Goal: Task Accomplishment & Management: Complete application form

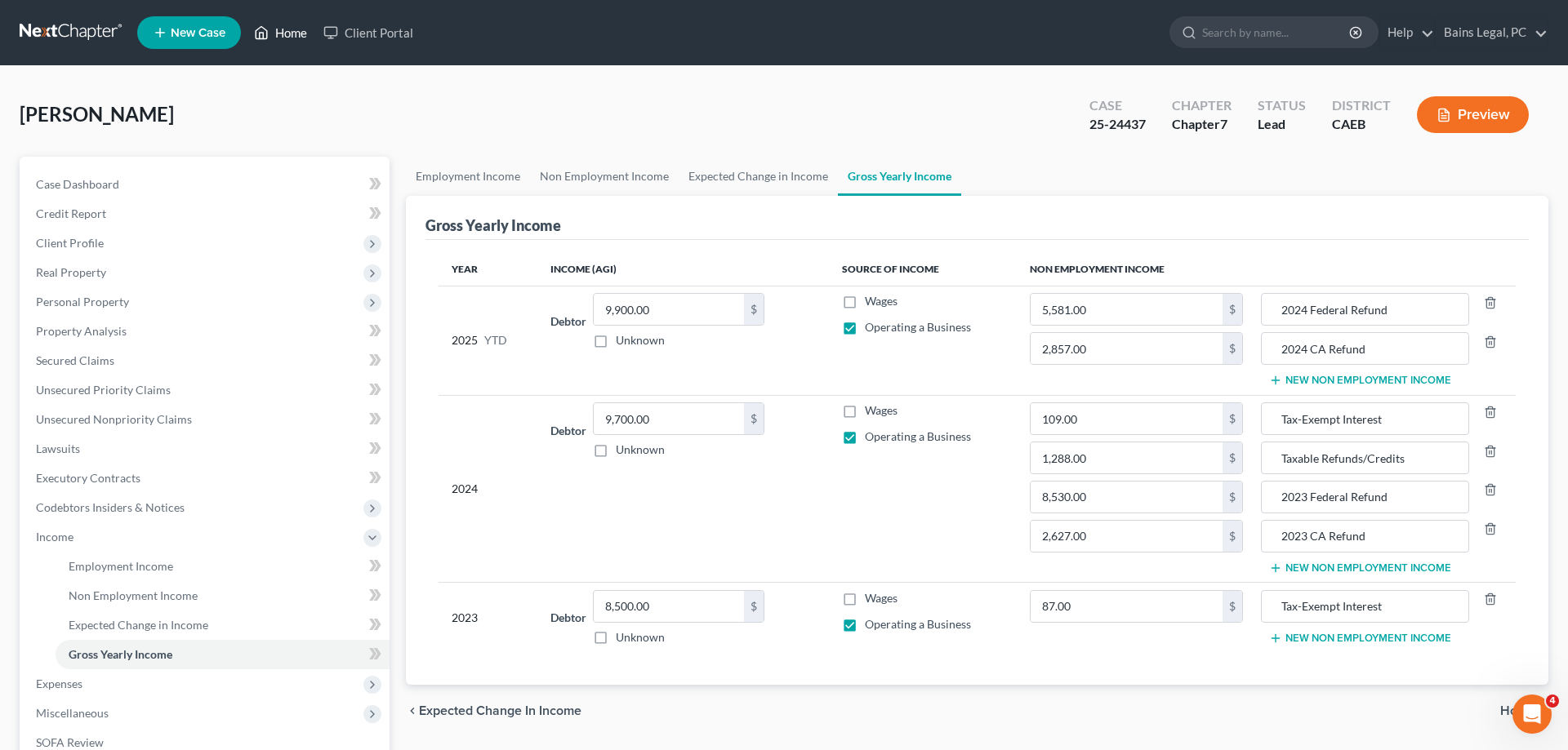
drag, startPoint x: 291, startPoint y: 26, endPoint x: 522, endPoint y: 42, distance: 231.6
click at [292, 26] on link "Home" at bounding box center [280, 32] width 70 height 30
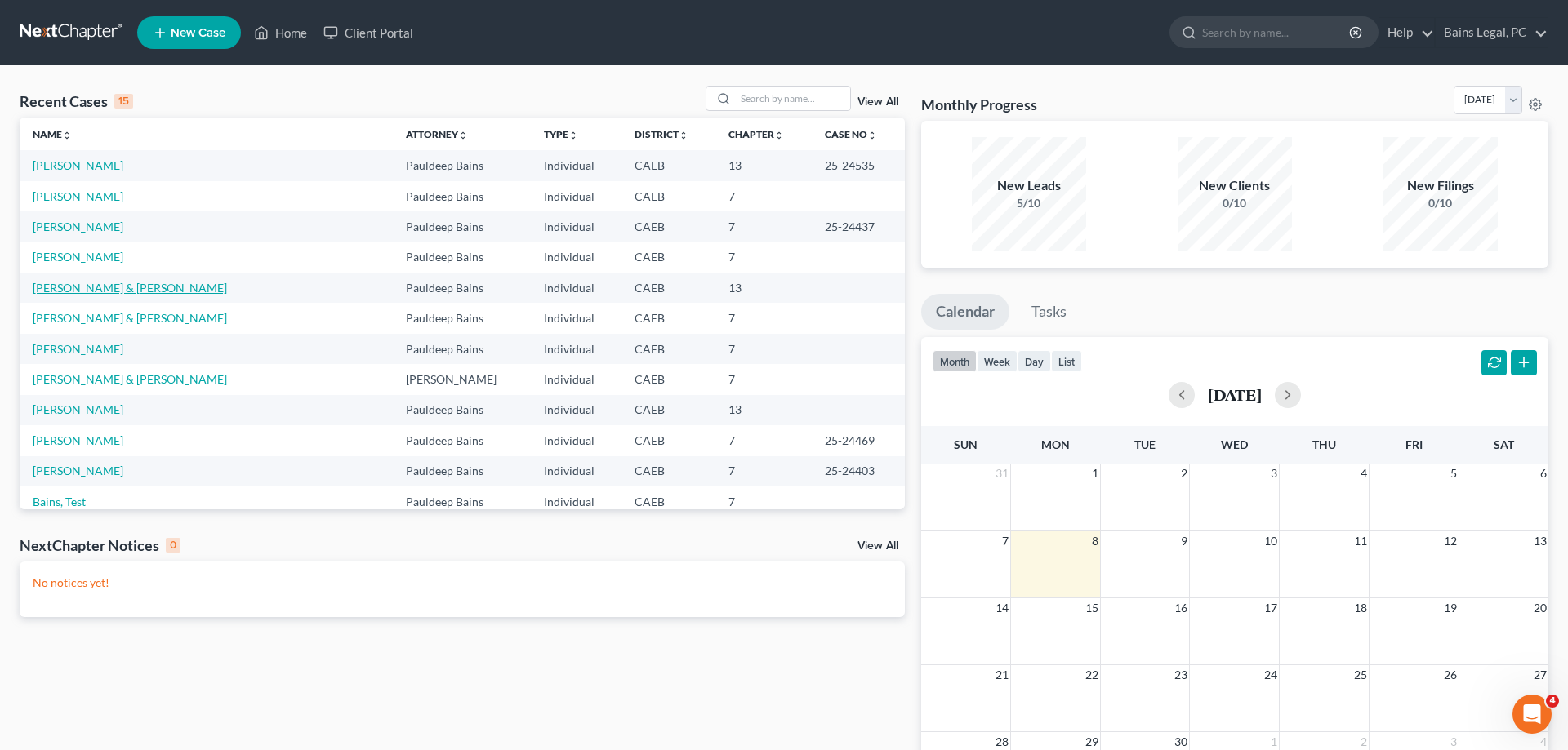
click at [129, 286] on link "[PERSON_NAME] & [PERSON_NAME]" at bounding box center [129, 288] width 194 height 14
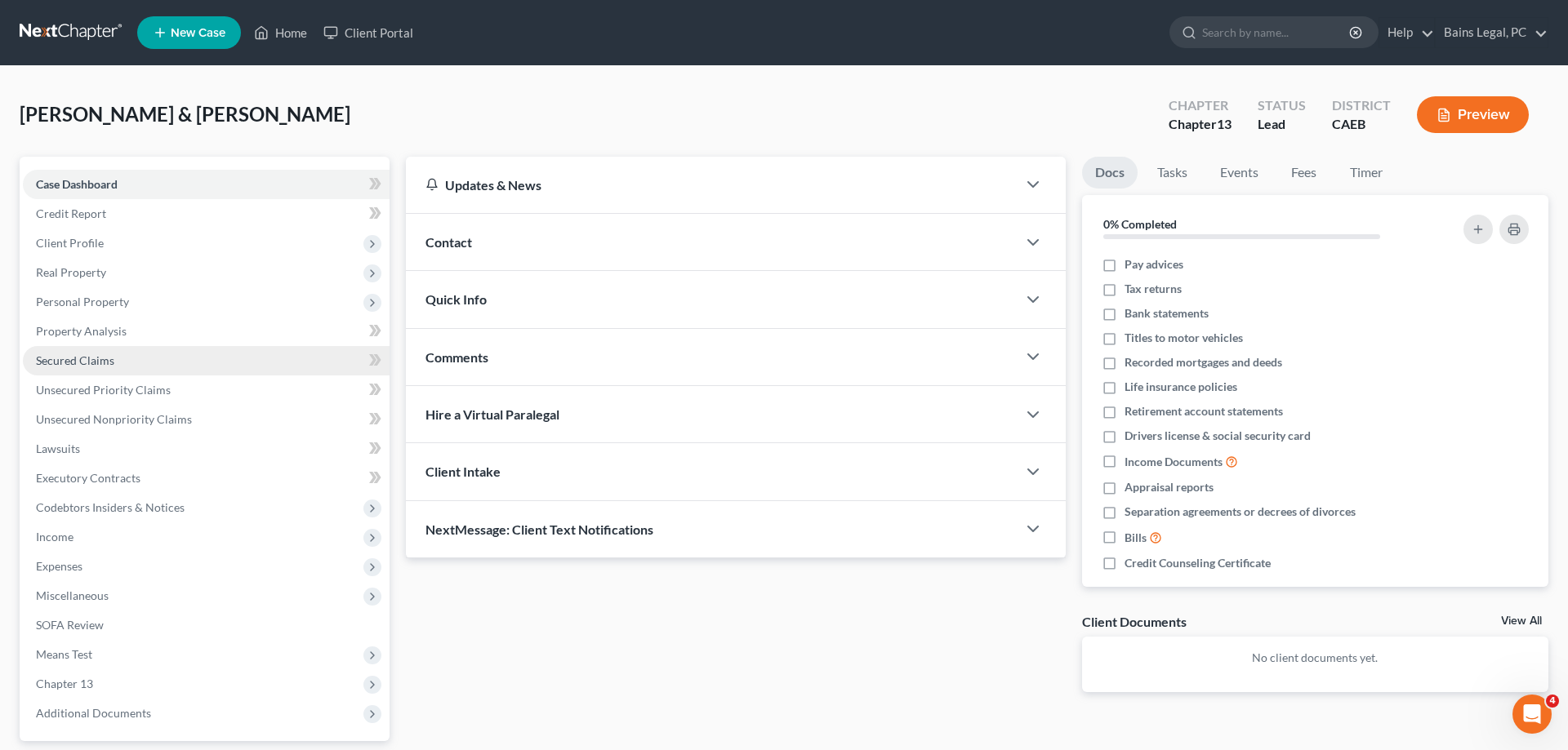
click at [107, 369] on link "Secured Claims" at bounding box center [206, 361] width 366 height 30
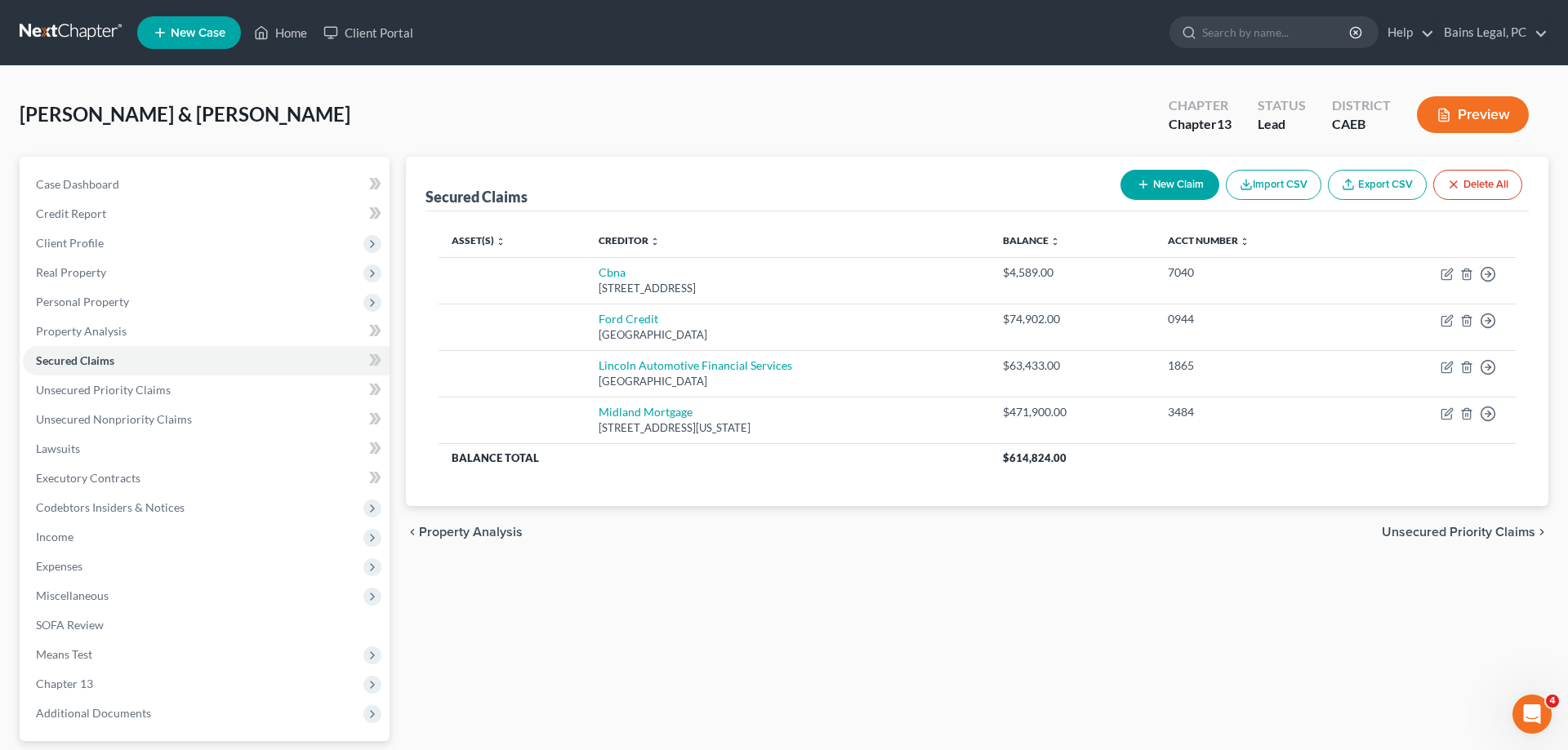
drag, startPoint x: 1184, startPoint y: 179, endPoint x: 921, endPoint y: 231, distance: 268.1
click at [1184, 178] on button "New Claim" at bounding box center [1170, 185] width 99 height 30
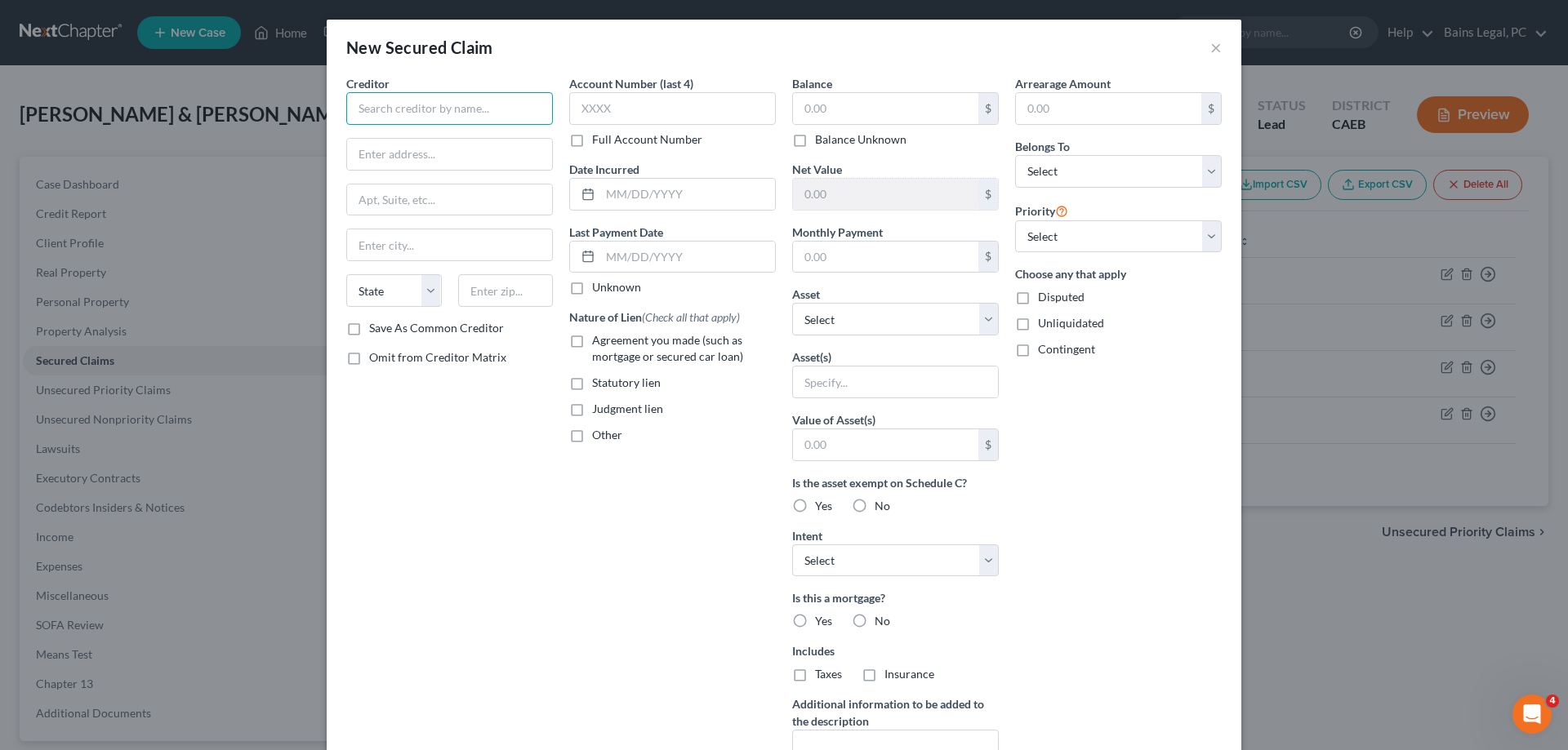
click at [446, 110] on input "text" at bounding box center [450, 108] width 207 height 32
type input "LoanDepot"
type input "5465 Legacy Dr"
type input "Suite 200"
type input "75024"
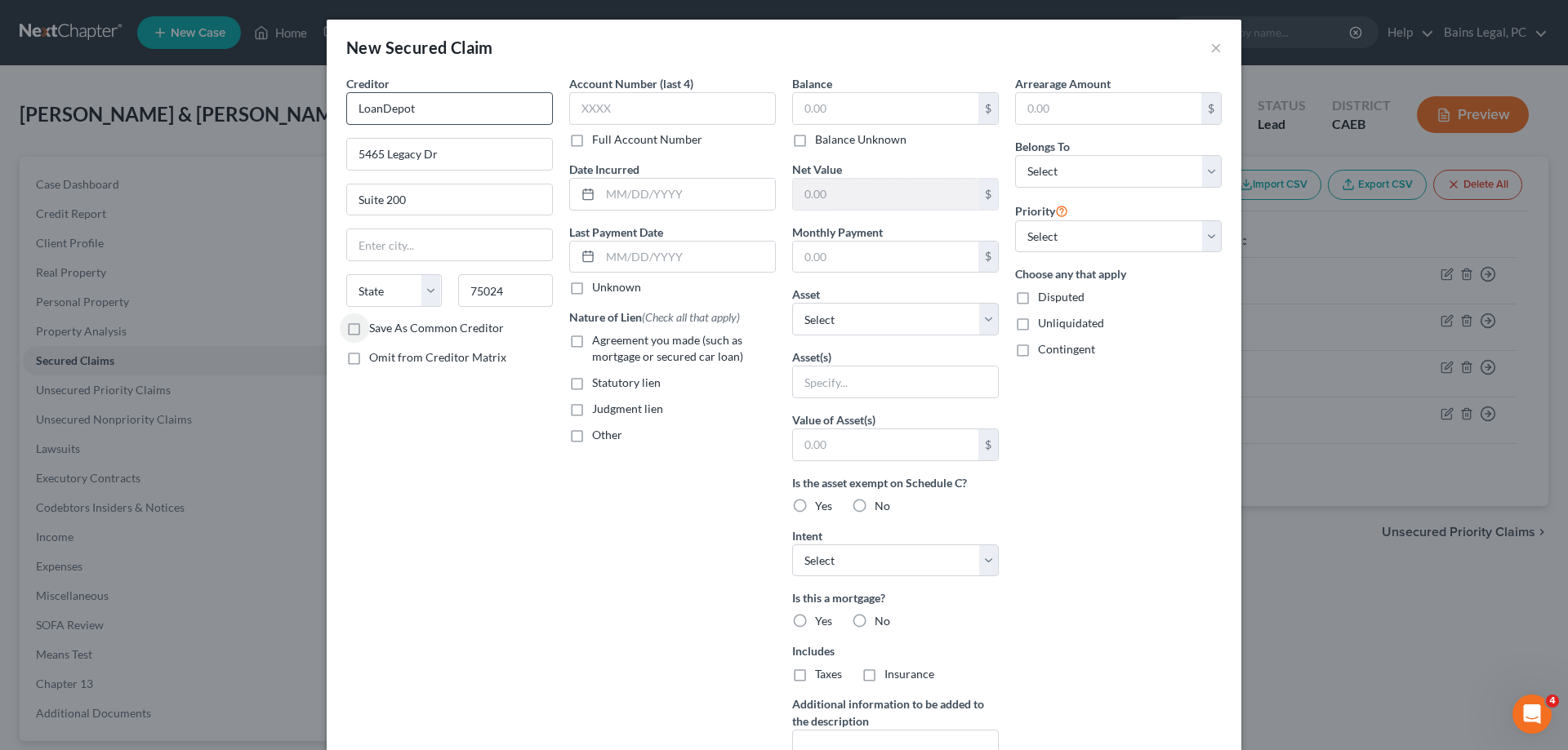
type input "Plano"
select select "45"
click at [918, 104] on input "text" at bounding box center [885, 108] width 185 height 31
type input "67,227.11"
click at [1015, 155] on select "Select Debtor 1 Only Debtor 2 Only Debtor 1 And Debtor 2 Only At Least One Of T…" at bounding box center [1118, 171] width 207 height 32
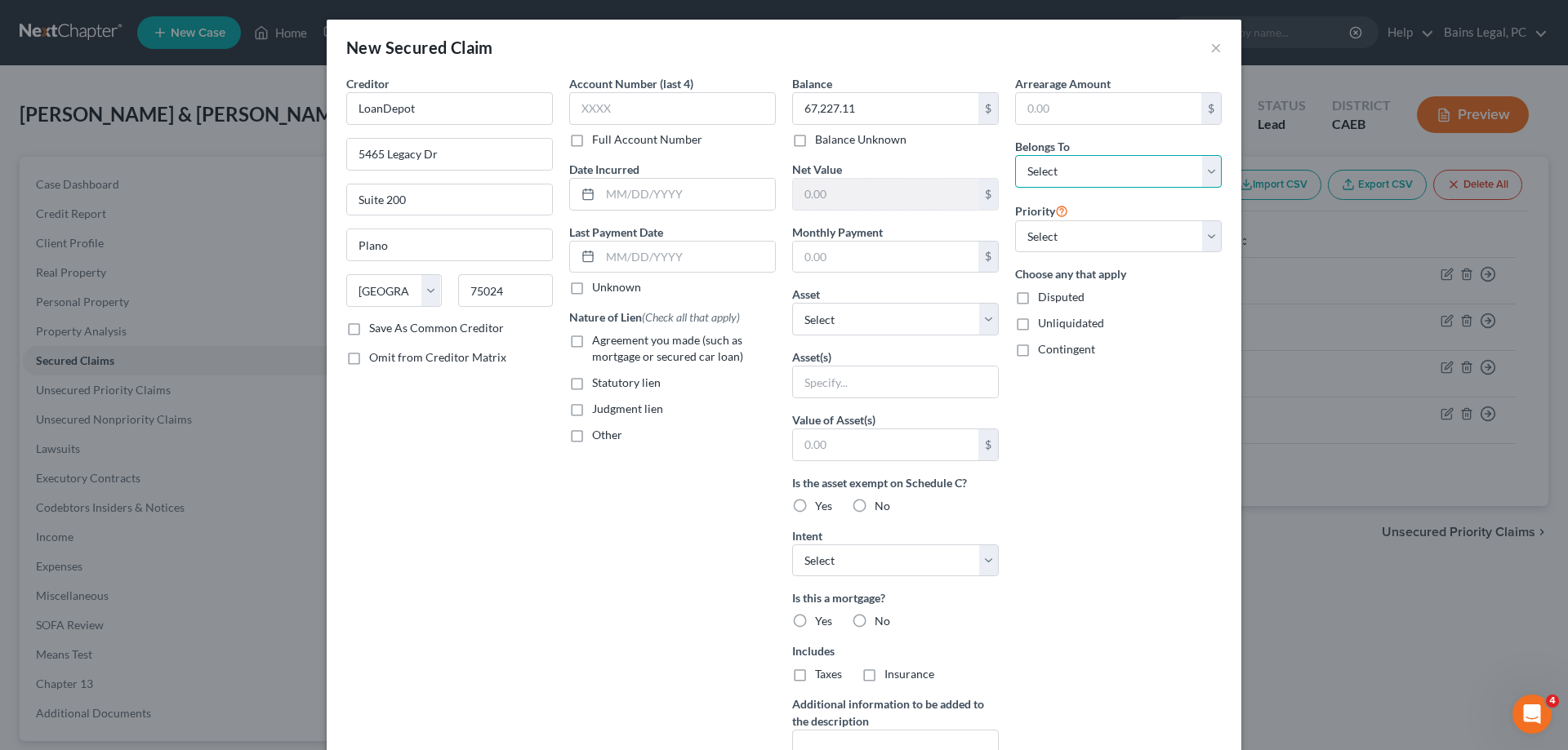
select select "2"
click option "Debtor 1 And Debtor 2 Only" at bounding box center [0, 0] width 0 height 0
click at [1015, 220] on select "Select 1st 2nd 3rd 4th 5th 6th 7th 8th 9th 10th 11th 12th 13th 14th 15th 16th 1…" at bounding box center [1118, 236] width 207 height 32
select select "1"
click option "2nd" at bounding box center [0, 0] width 0 height 0
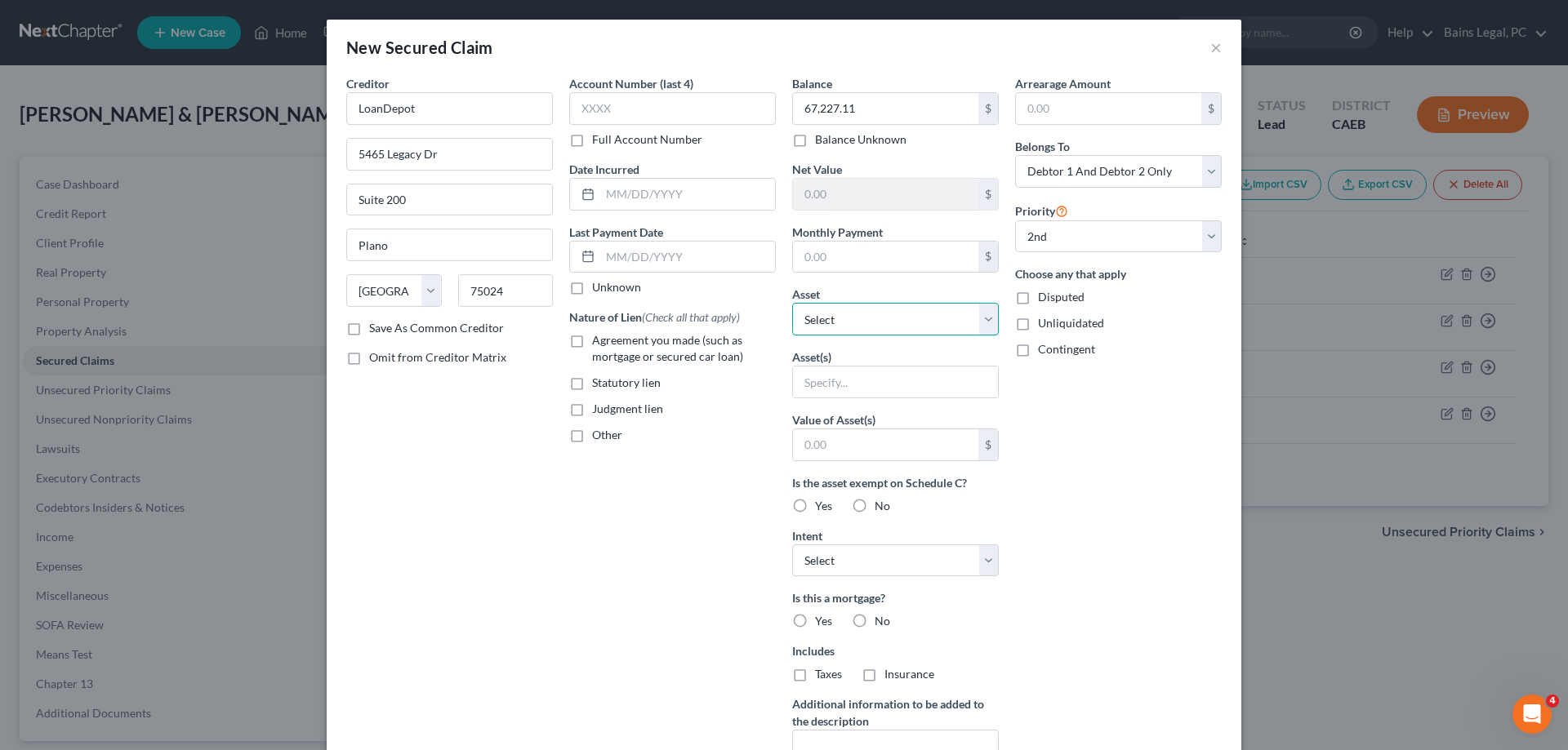
click at [792, 303] on select "Select Other Multiple Assets [STREET_ADDRESS] - $0.0" at bounding box center [895, 319] width 207 height 32
click option "768 Chiselville Lane - $0.0" at bounding box center [0, 0] width 0 height 0
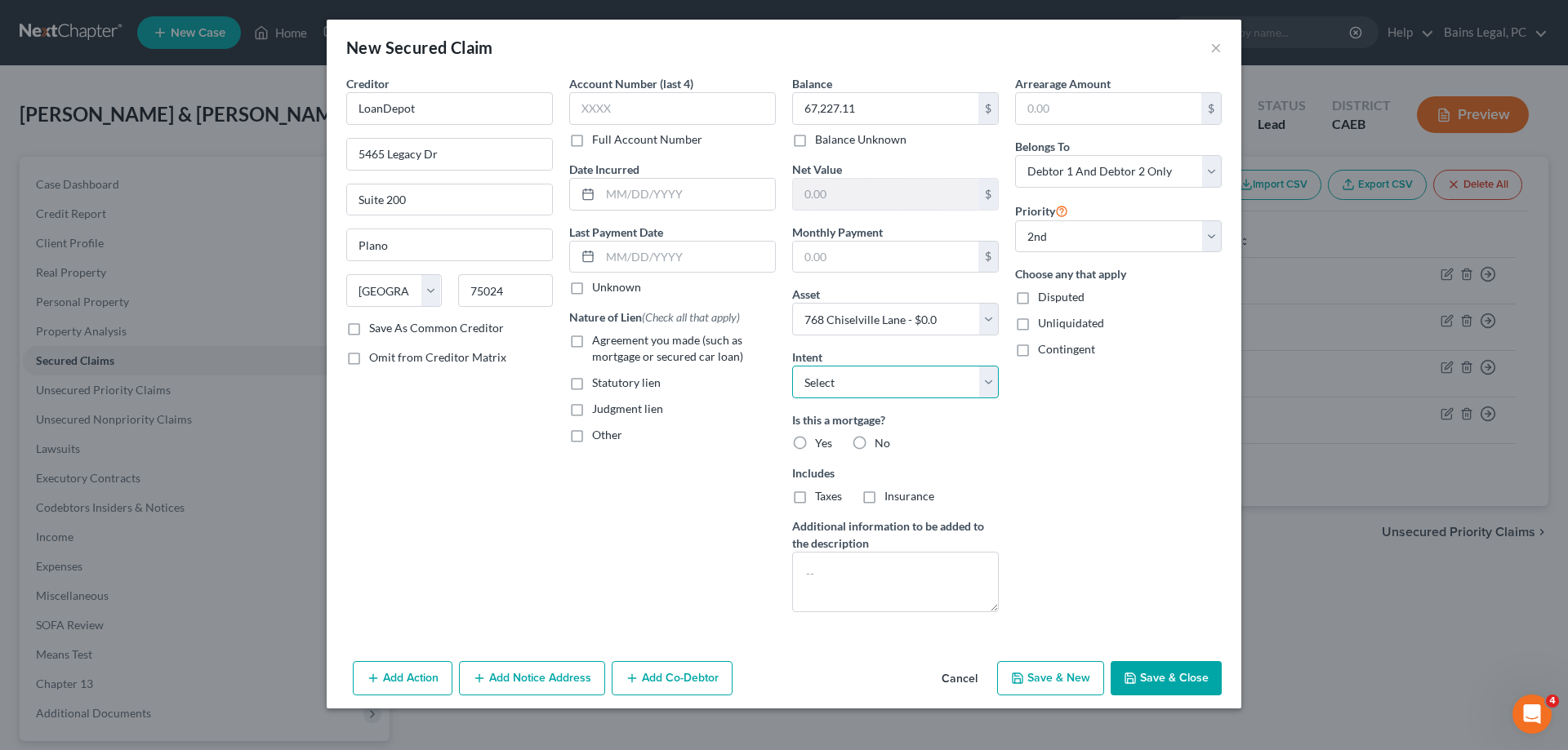
click at [792, 365] on select "Select Surrender Redeem Reaffirm Avoid Other" at bounding box center [895, 381] width 207 height 32
click at [894, 267] on input "text" at bounding box center [885, 257] width 185 height 31
click at [792, 303] on select "Select Other Multiple Assets [STREET_ADDRESS] - $0.0" at bounding box center [895, 319] width 207 height 32
select select "0"
click option "Other" at bounding box center [0, 0] width 0 height 0
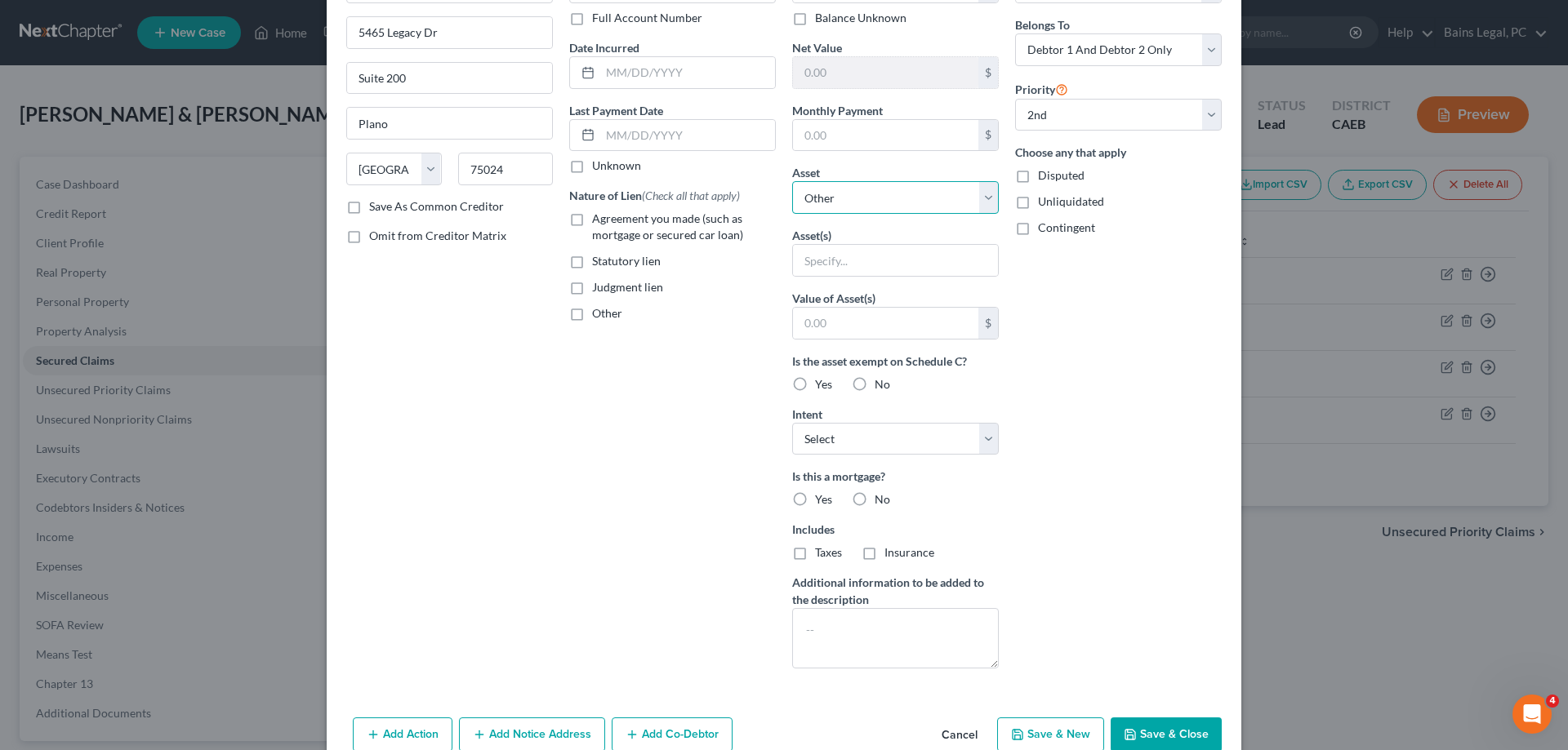
scroll to position [156, 0]
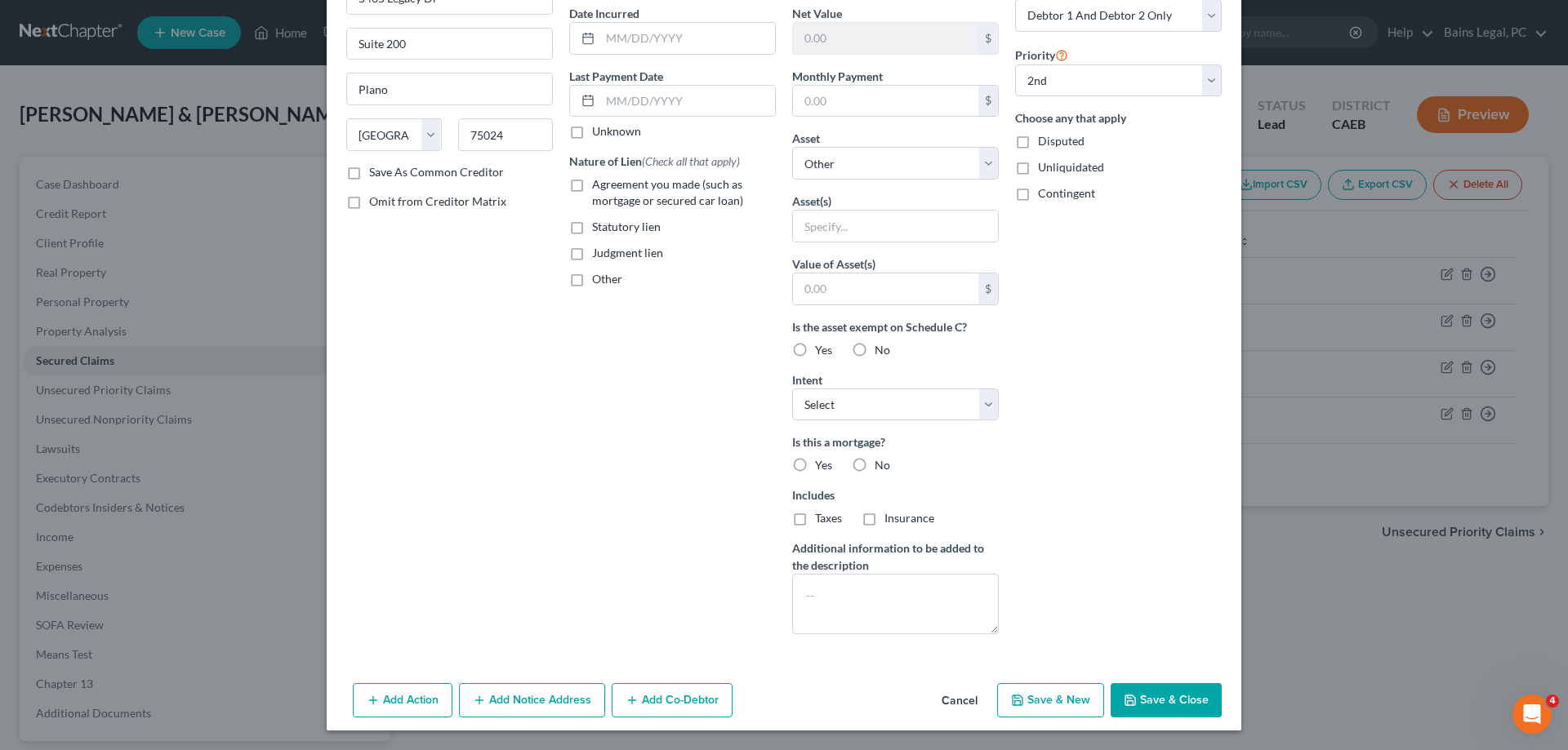
drag, startPoint x: 1160, startPoint y: 698, endPoint x: 2151, endPoint y: 458, distance: 1019.6
click at [1159, 701] on button "Save & Close" at bounding box center [1166, 700] width 111 height 34
select select
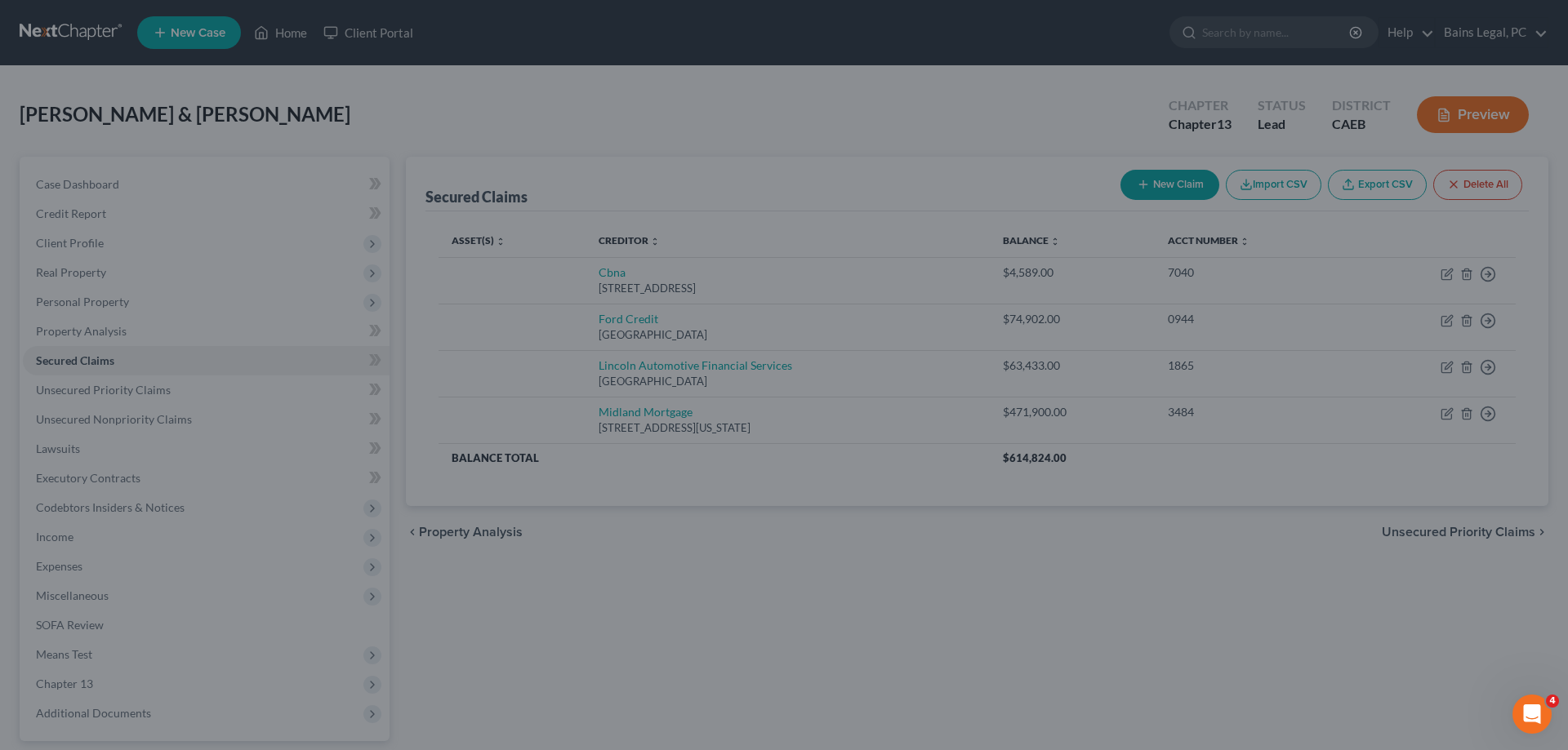
scroll to position [0, 0]
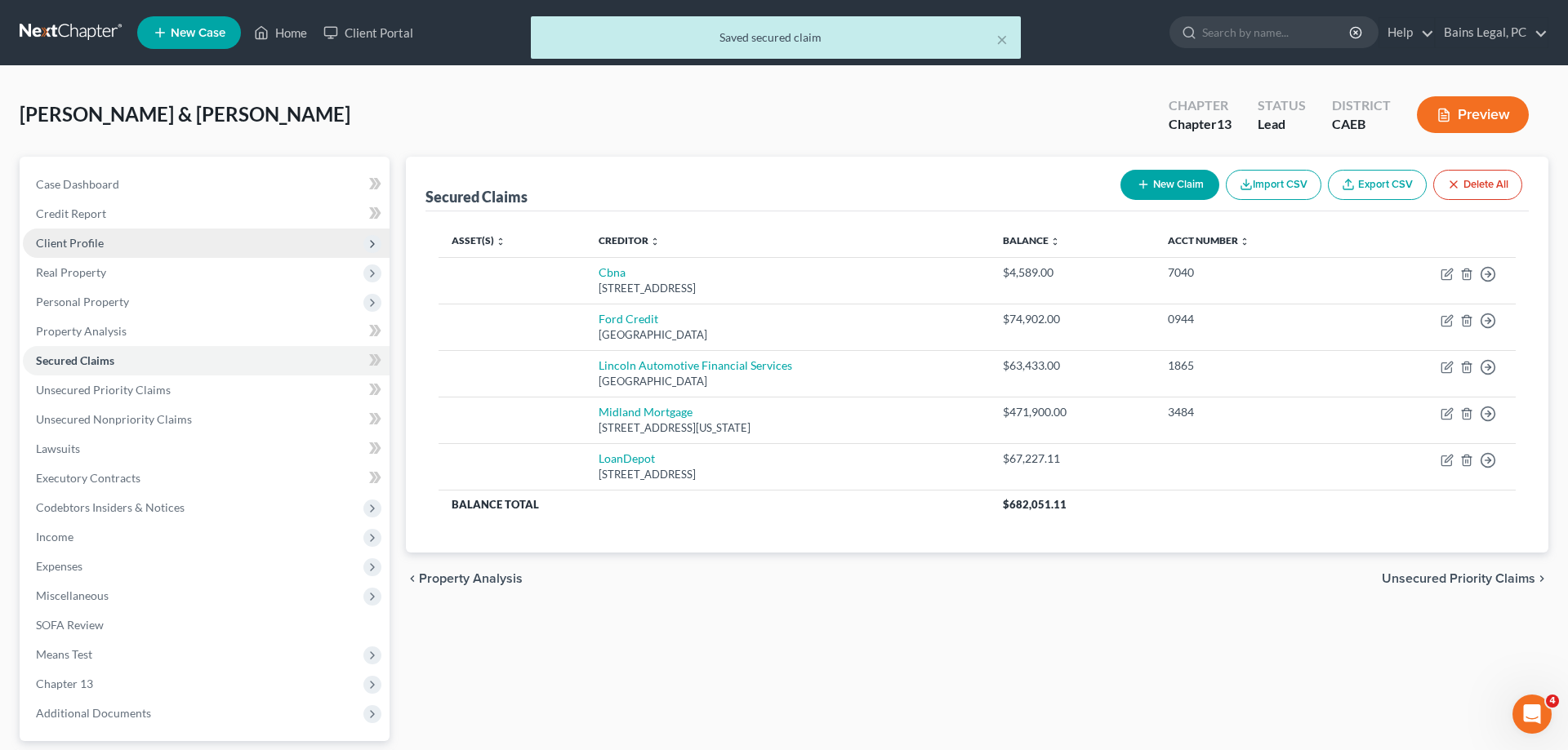
click at [147, 243] on span "Client Profile" at bounding box center [206, 243] width 366 height 30
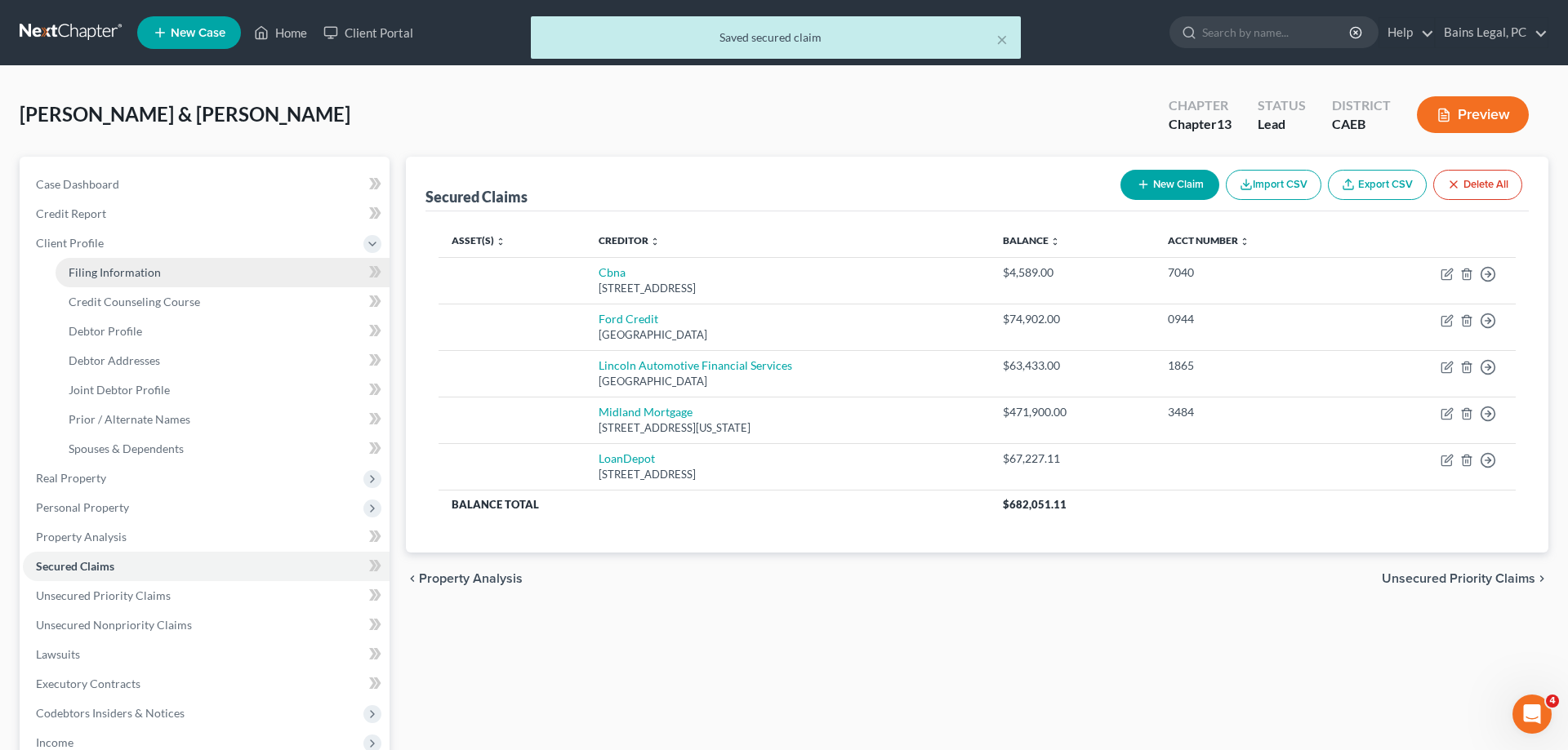
click at [158, 277] on span "Filing Information" at bounding box center [115, 272] width 92 height 14
select select "1"
select select "3"
select select "8"
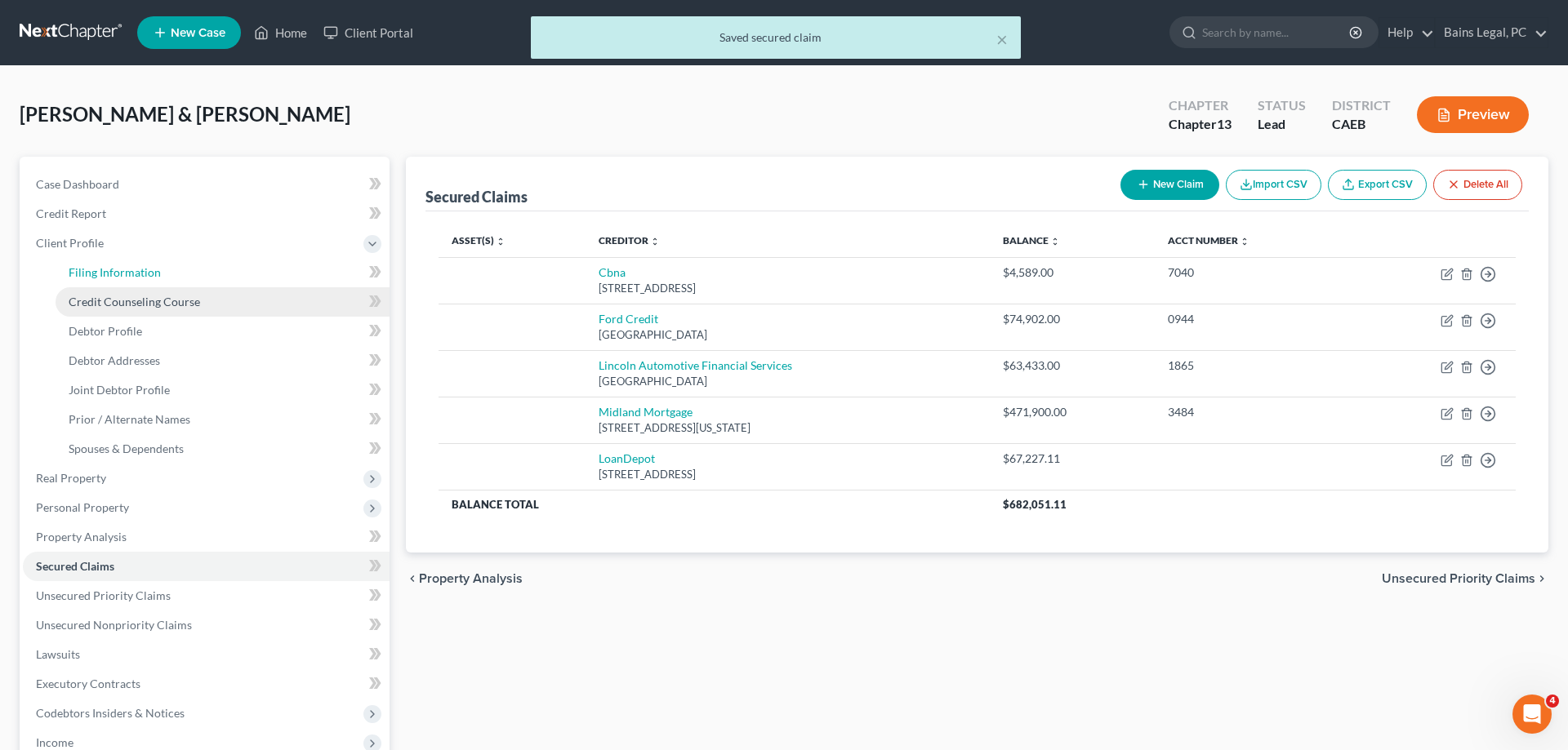
select select "0"
select select "4"
select select "1"
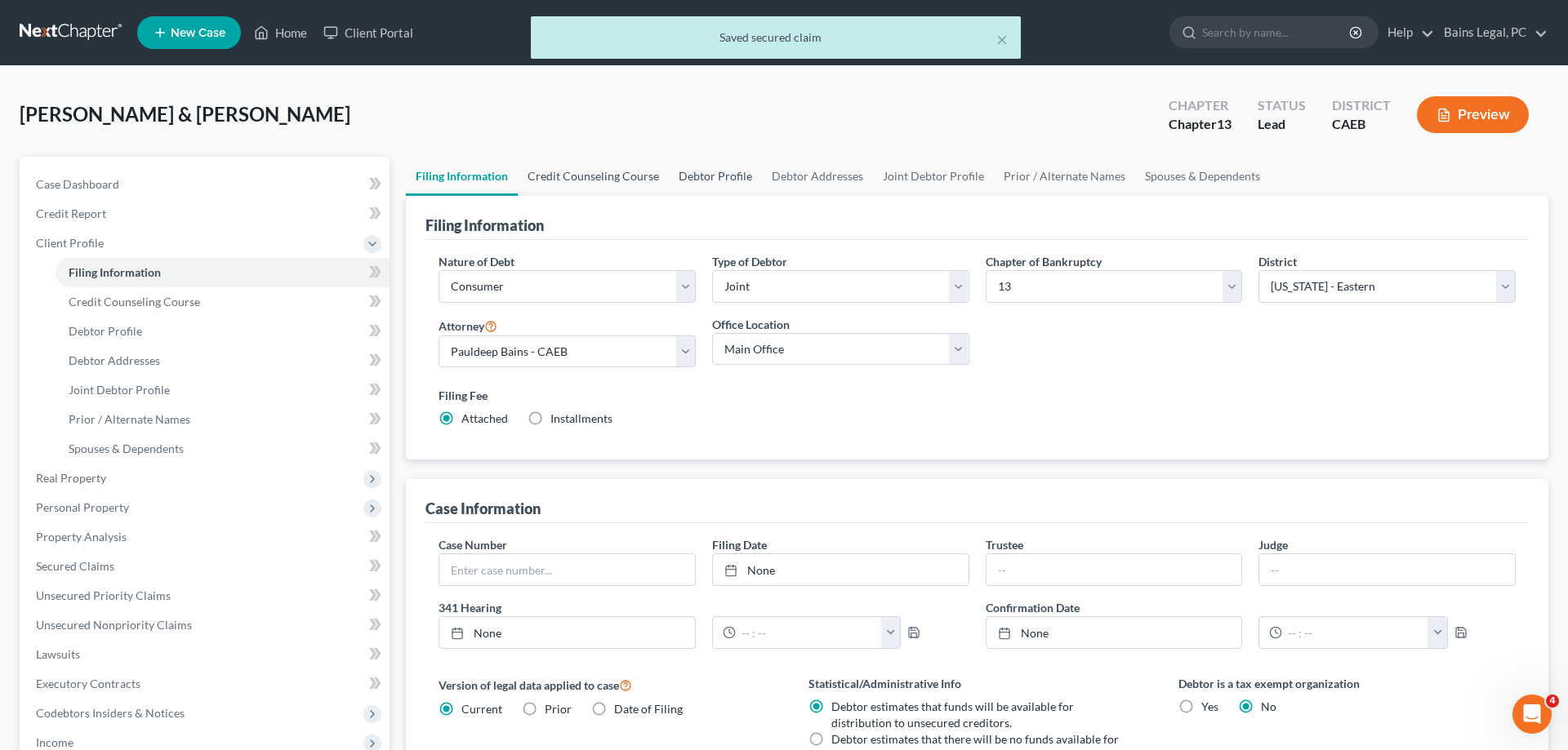
drag, startPoint x: 623, startPoint y: 175, endPoint x: 733, endPoint y: 175, distance: 110.0
click at [625, 175] on link "Credit Counseling Course" at bounding box center [593, 176] width 151 height 39
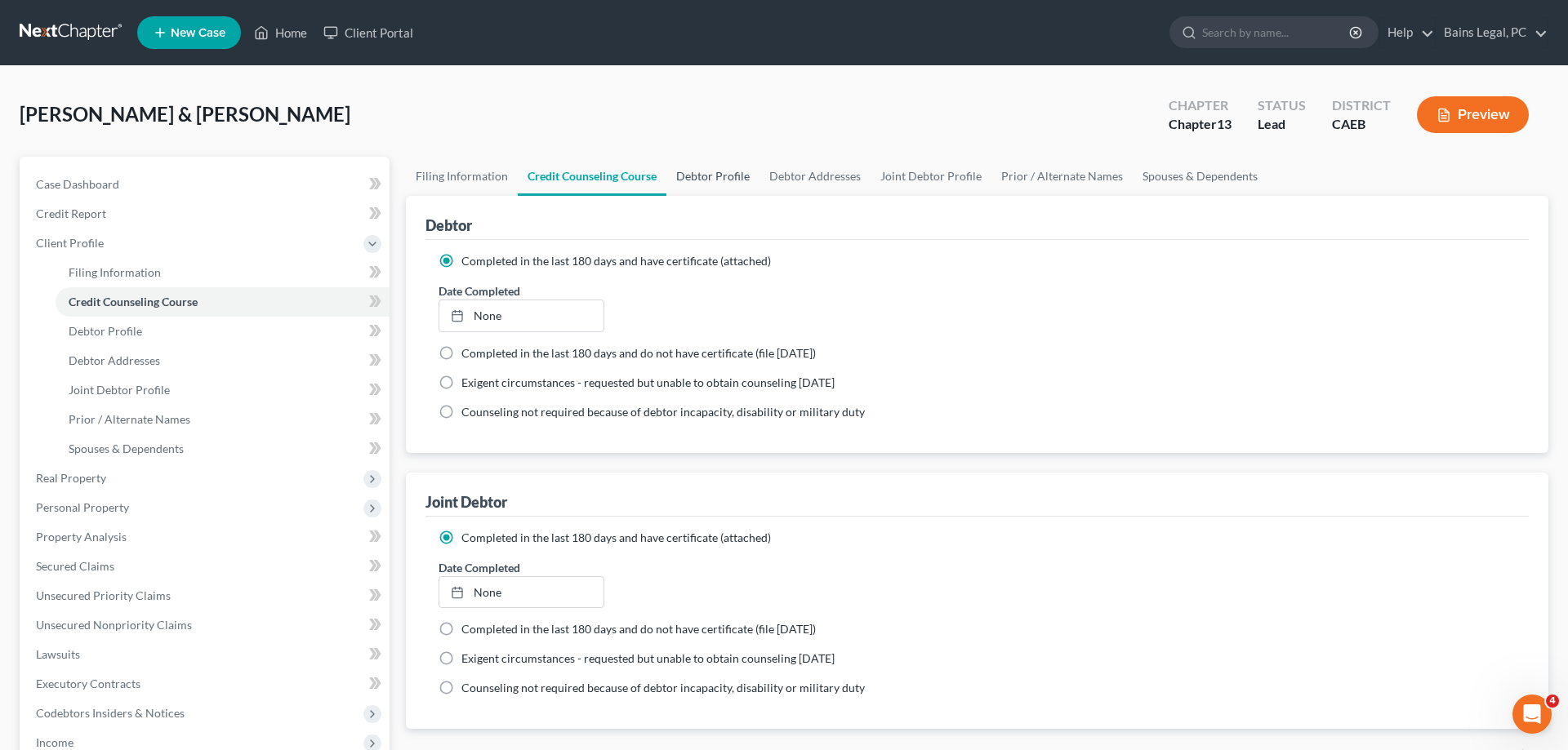
click at [725, 178] on link "Debtor Profile" at bounding box center [713, 176] width 93 height 39
select select "1"
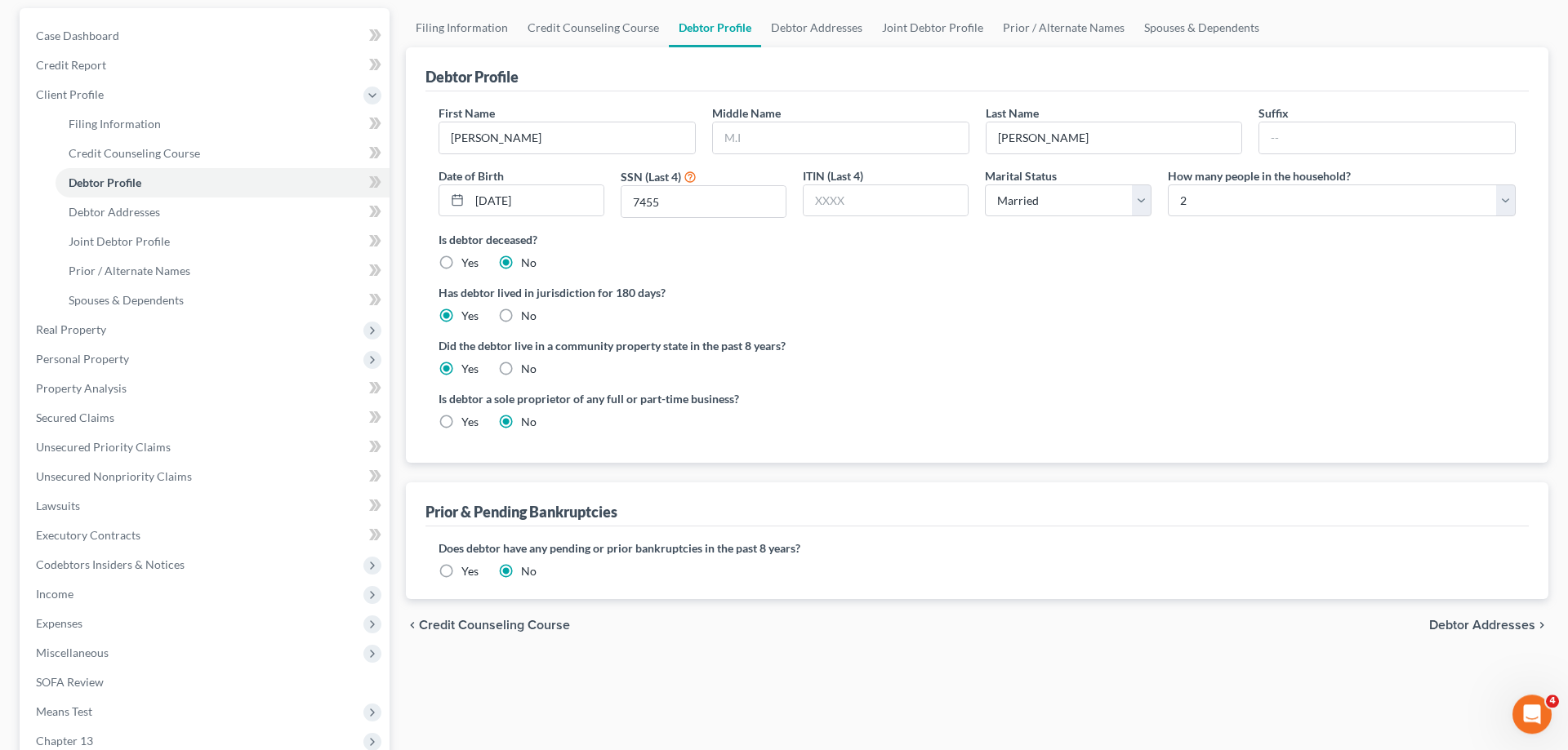
scroll to position [351, 0]
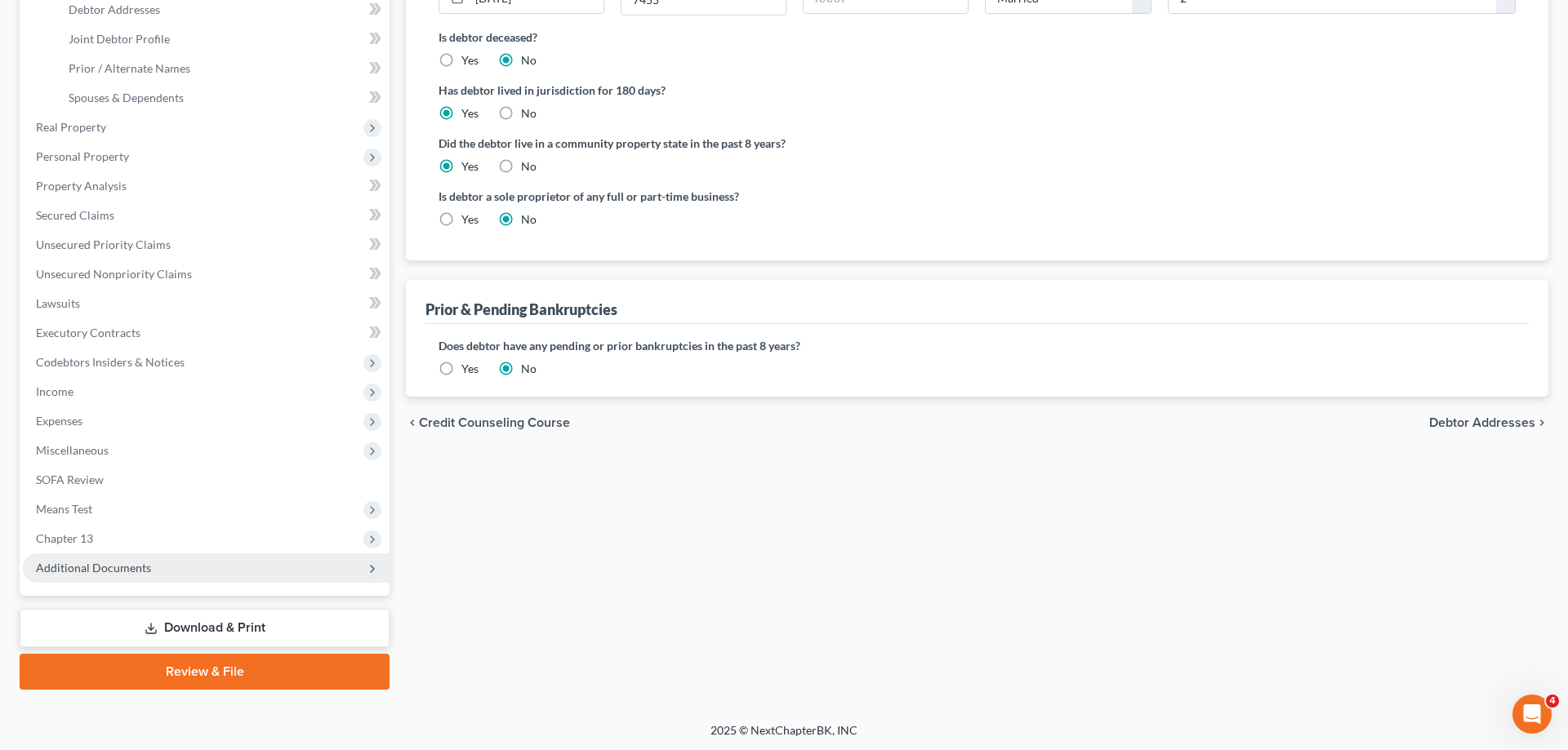
click at [167, 571] on span "Additional Documents" at bounding box center [206, 567] width 366 height 30
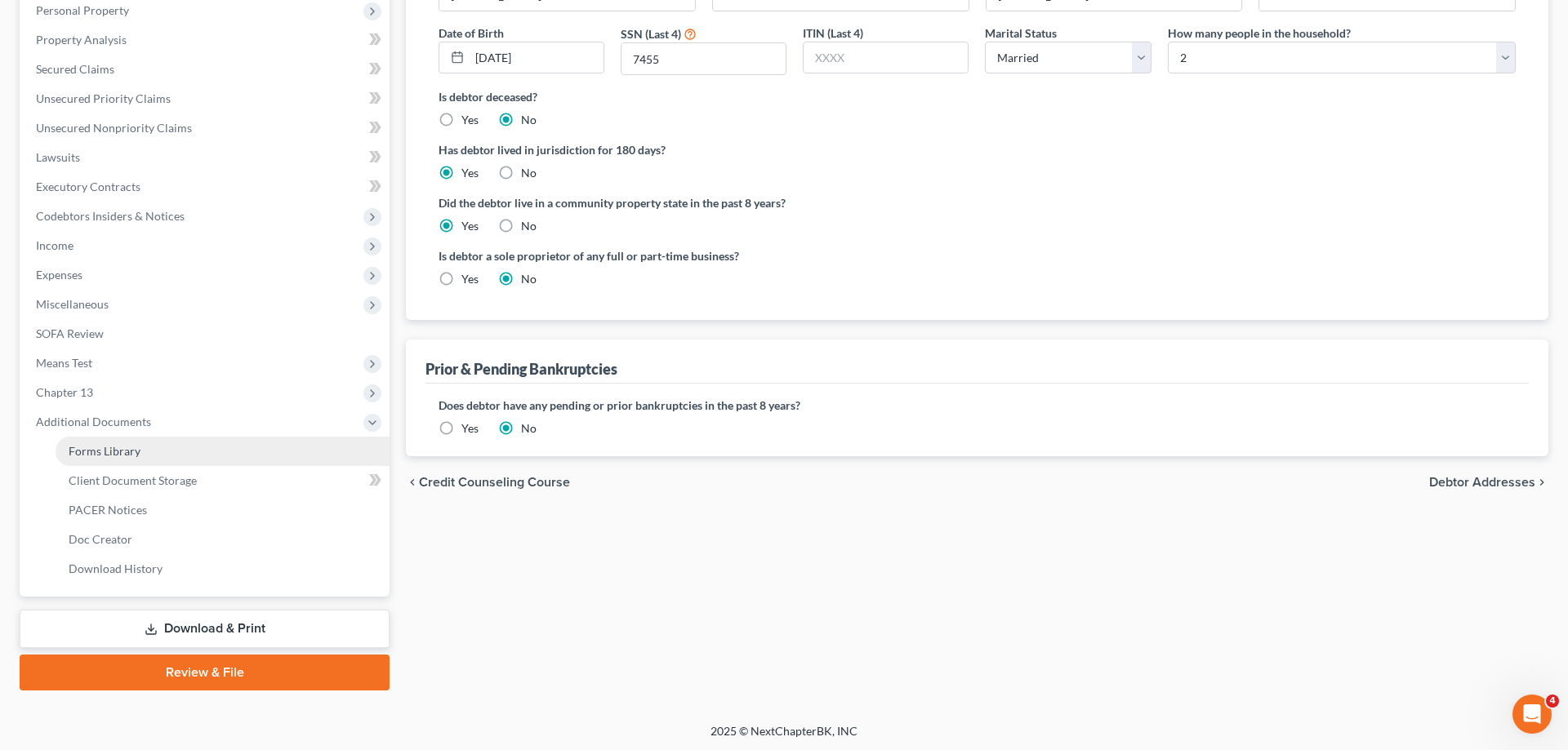
click at [144, 443] on link "Forms Library" at bounding box center [222, 451] width 334 height 30
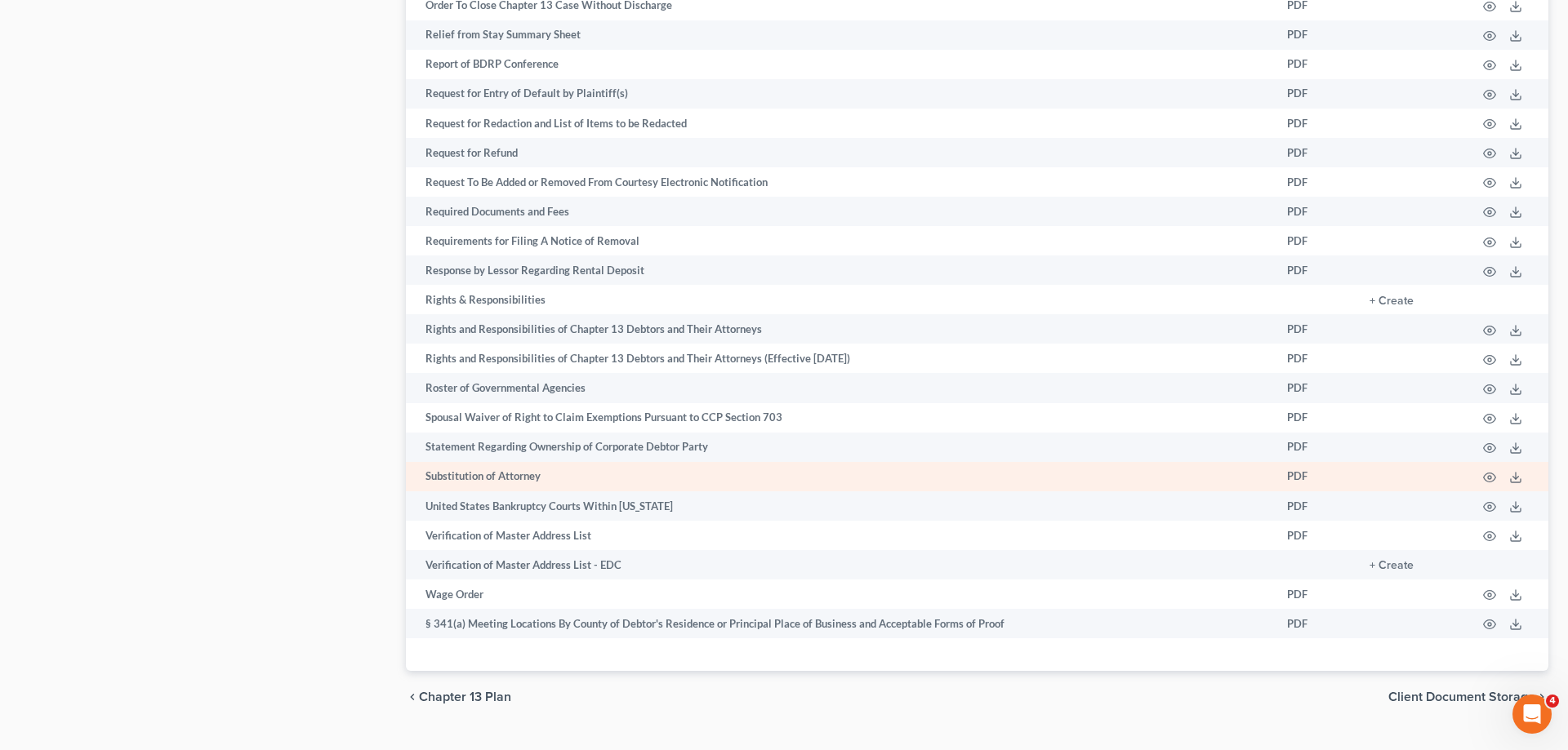
scroll to position [2429, 0]
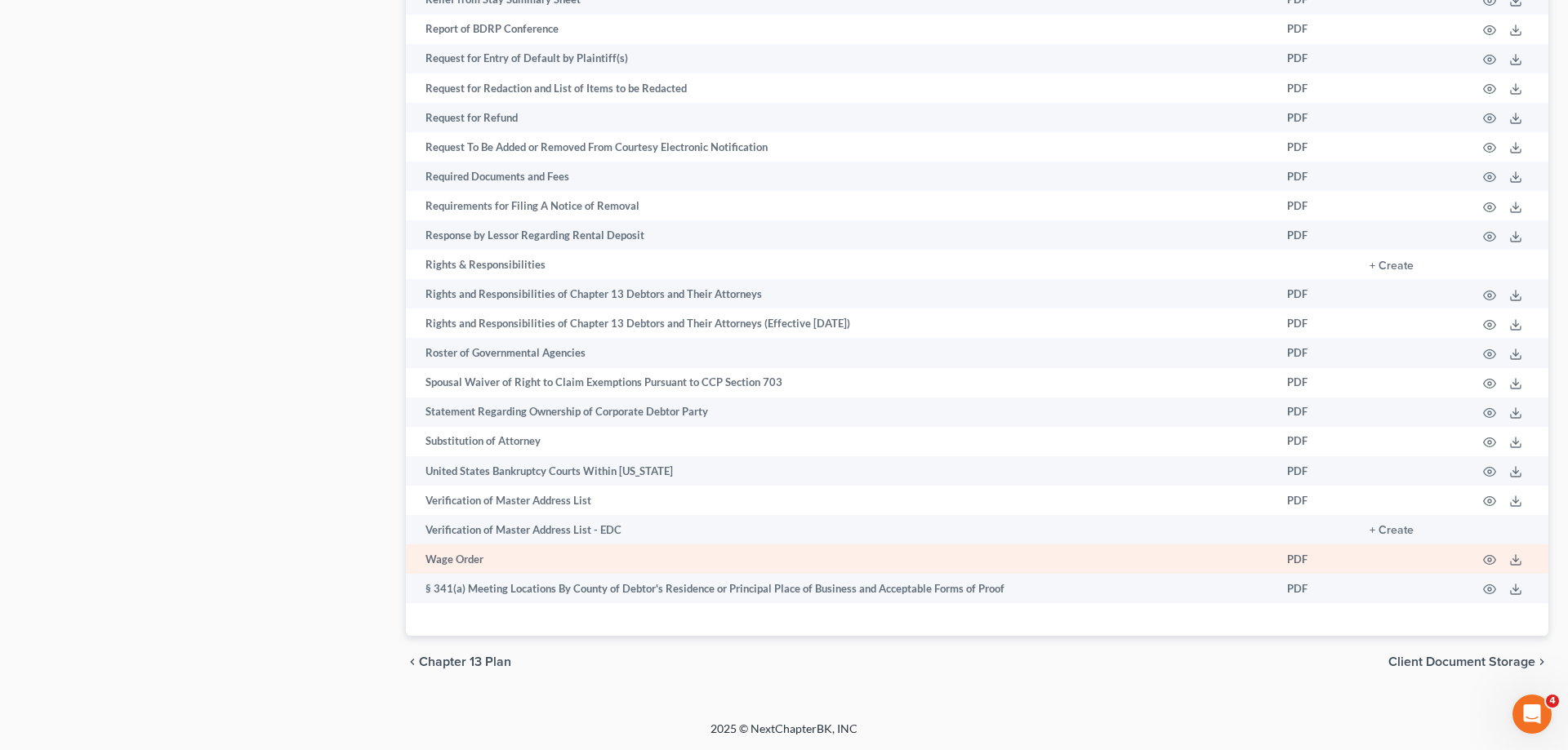
click at [1391, 544] on td at bounding box center [1409, 558] width 107 height 30
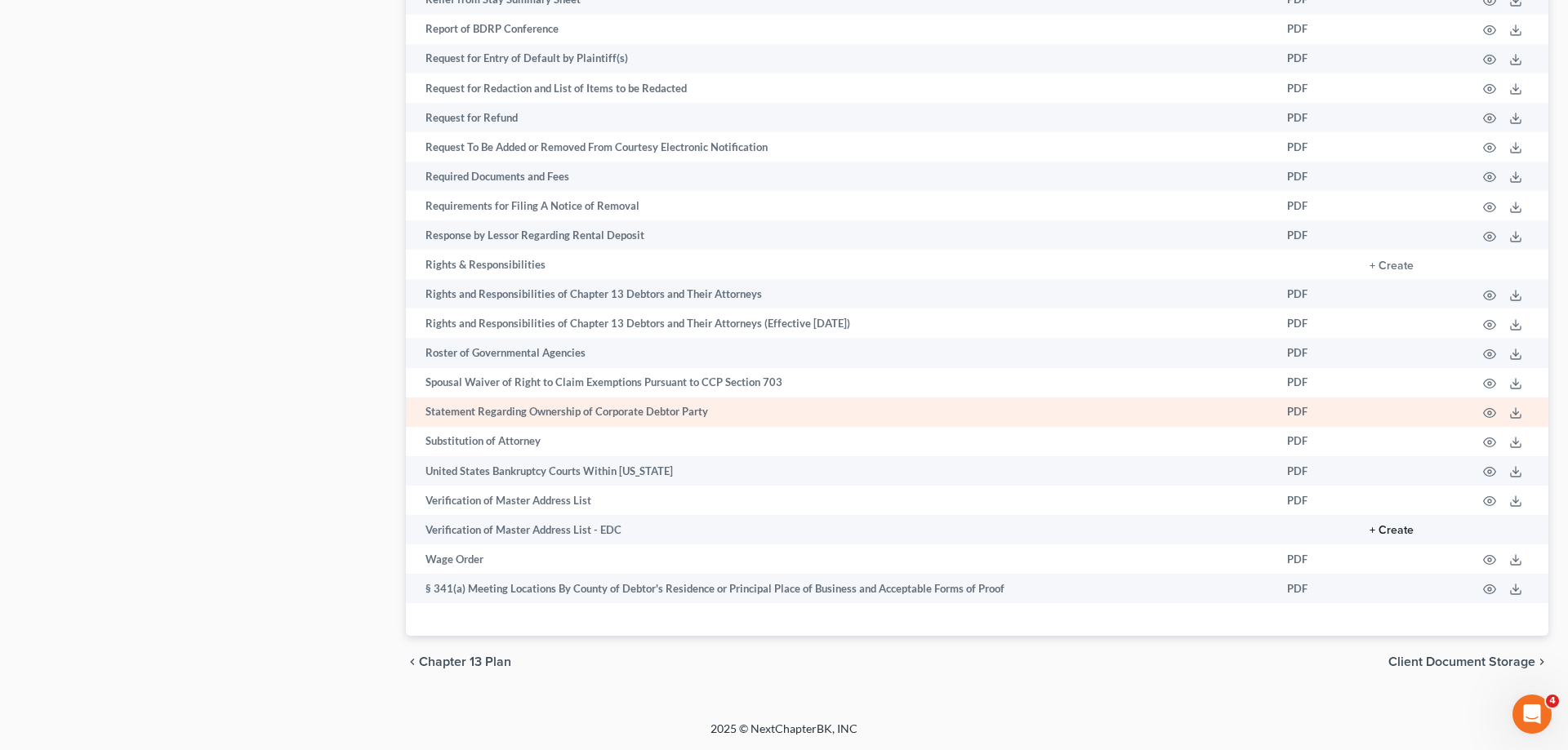
click at [1394, 526] on button "+ Create" at bounding box center [1391, 530] width 44 height 12
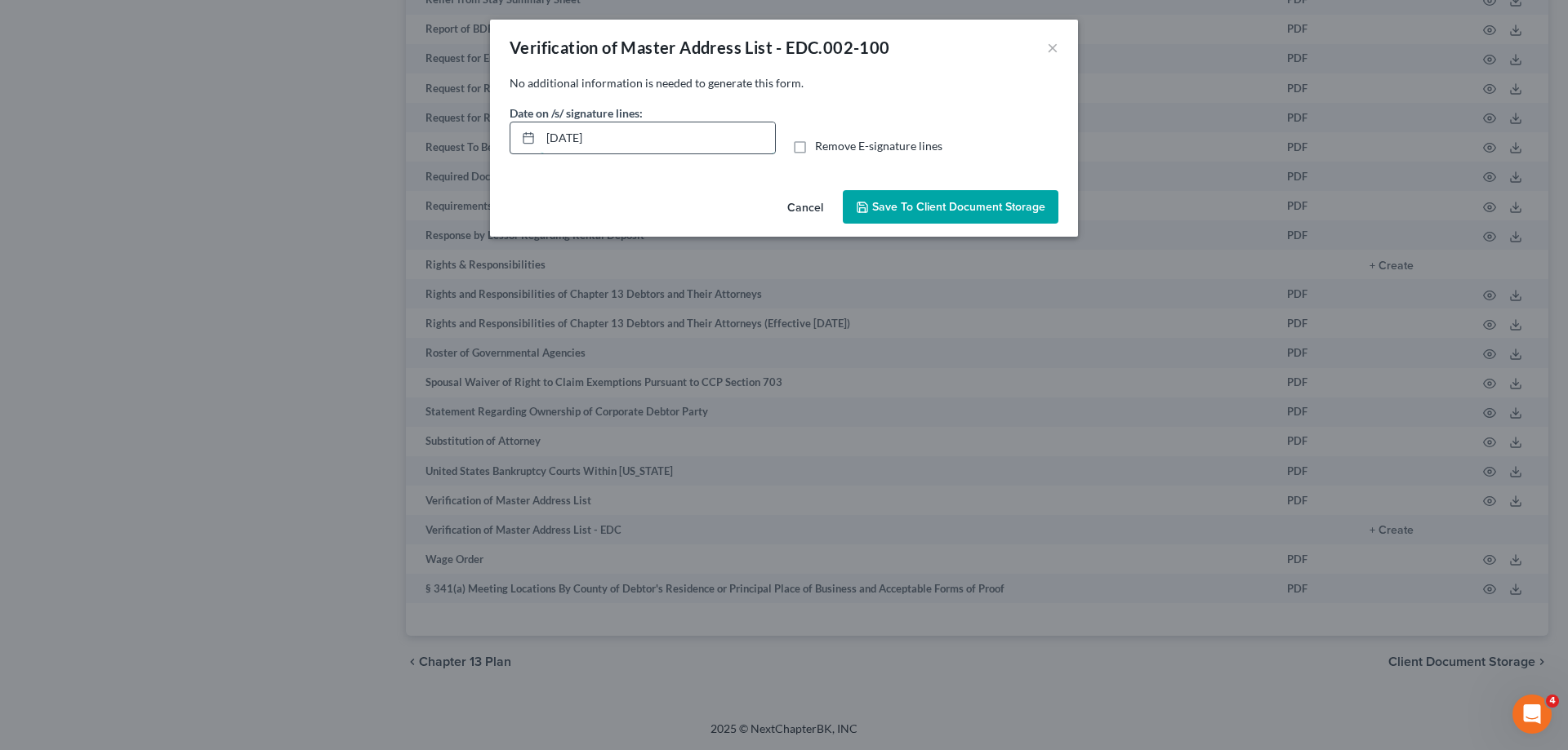
drag, startPoint x: 716, startPoint y: 147, endPoint x: 439, endPoint y: 153, distance: 277.1
click at [541, 153] on input "[DATE]" at bounding box center [658, 138] width 235 height 31
click at [825, 142] on span "Remove E-signature lines" at bounding box center [878, 146] width 127 height 14
click at [825, 142] on input "Remove E-signature lines" at bounding box center [827, 143] width 11 height 11
checkbox input "true"
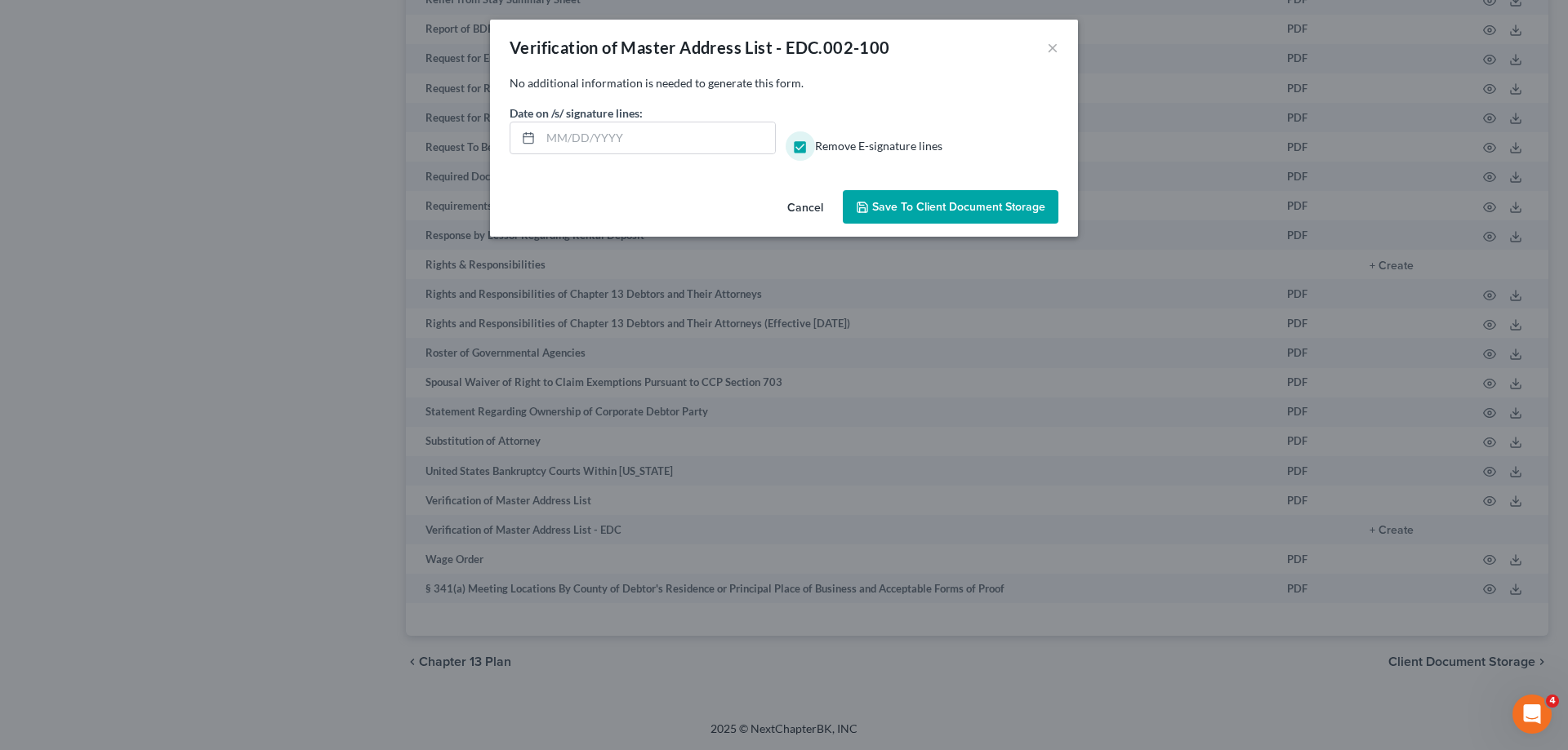
drag, startPoint x: 881, startPoint y: 212, endPoint x: 1087, endPoint y: 189, distance: 207.3
click at [882, 212] on span "Save to Client Document Storage" at bounding box center [958, 207] width 173 height 14
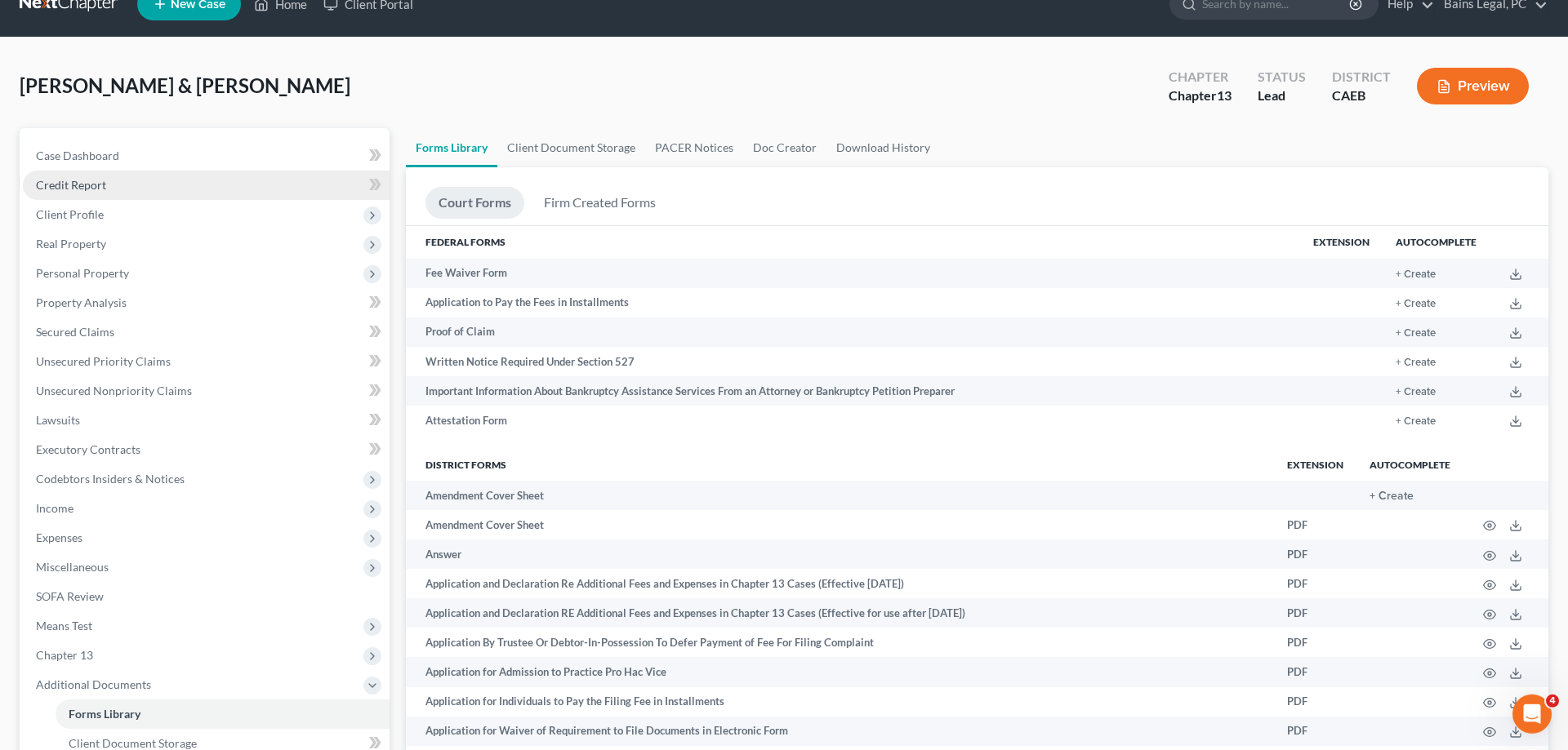
scroll to position [0, 0]
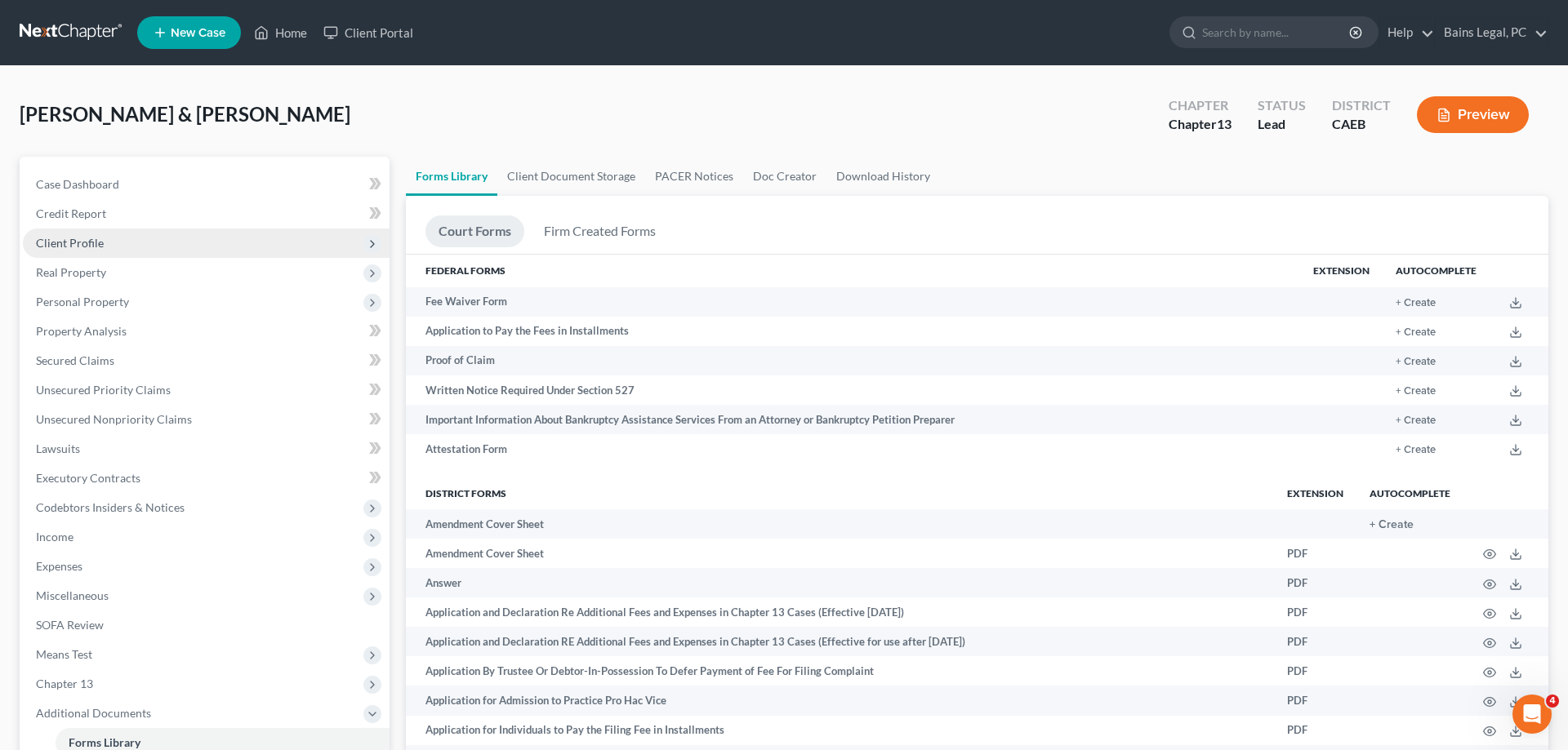
click at [103, 249] on span "Client Profile" at bounding box center [206, 243] width 366 height 30
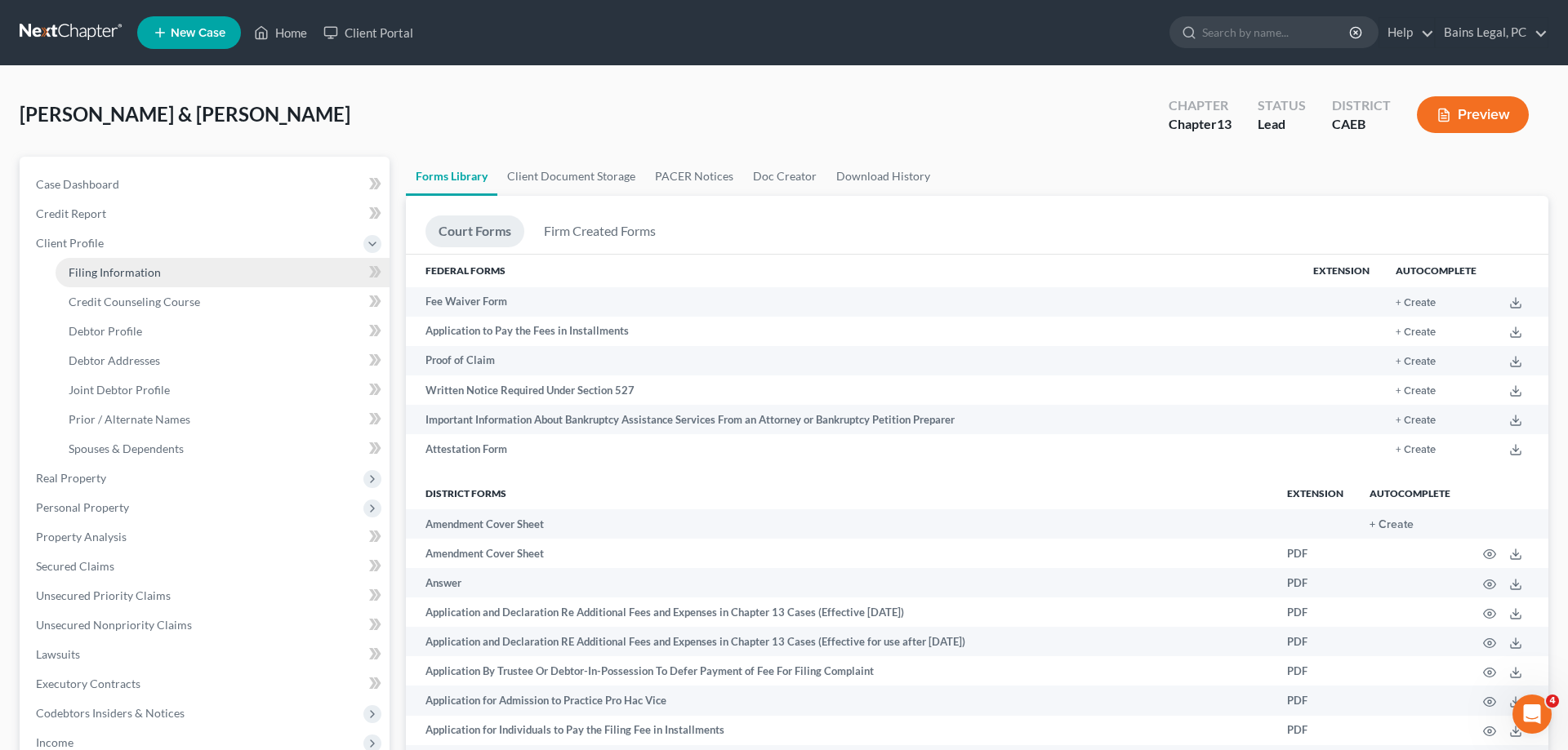
click at [169, 275] on link "Filing Information" at bounding box center [222, 272] width 334 height 30
select select "1"
select select "3"
select select "8"
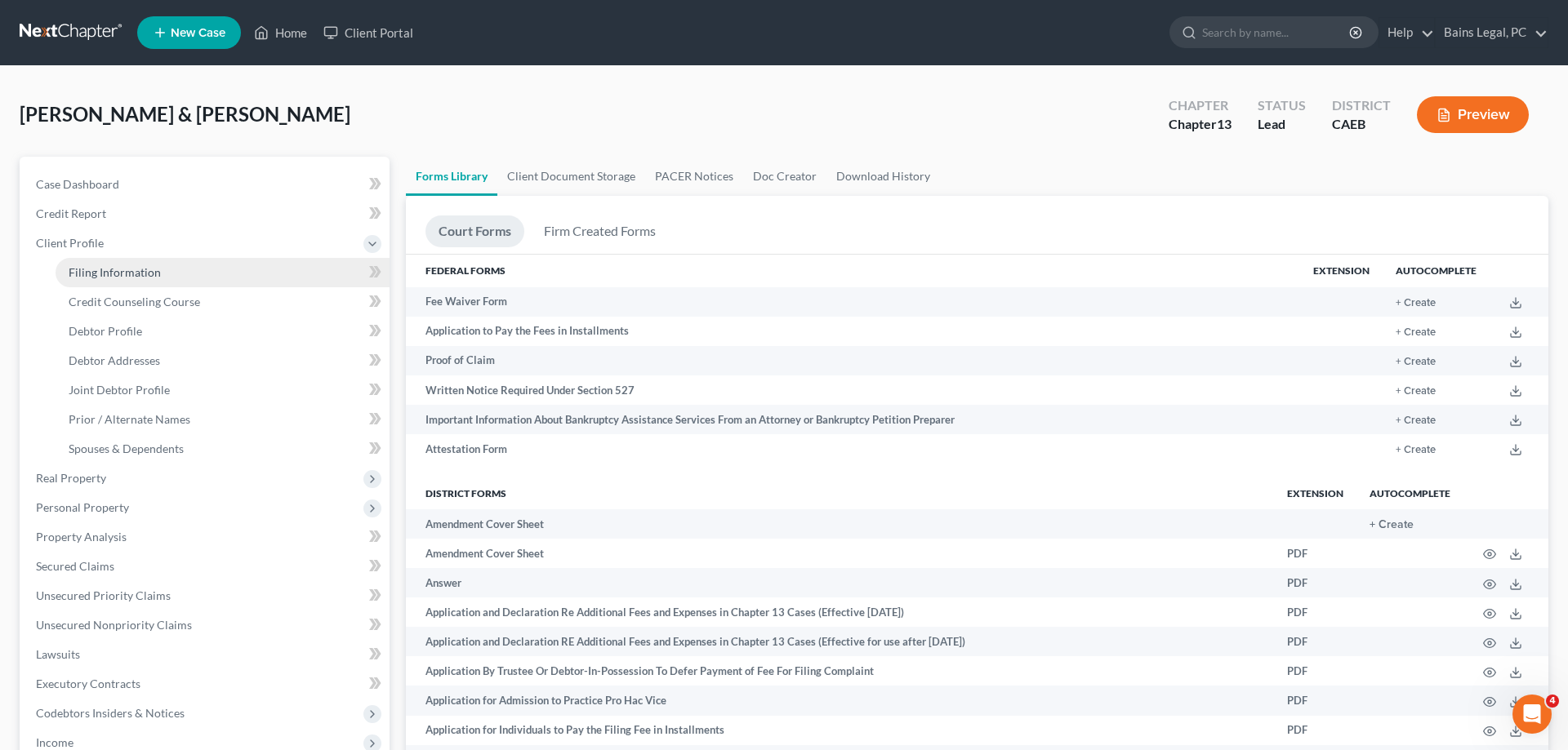
select select "0"
select select "4"
select select "1"
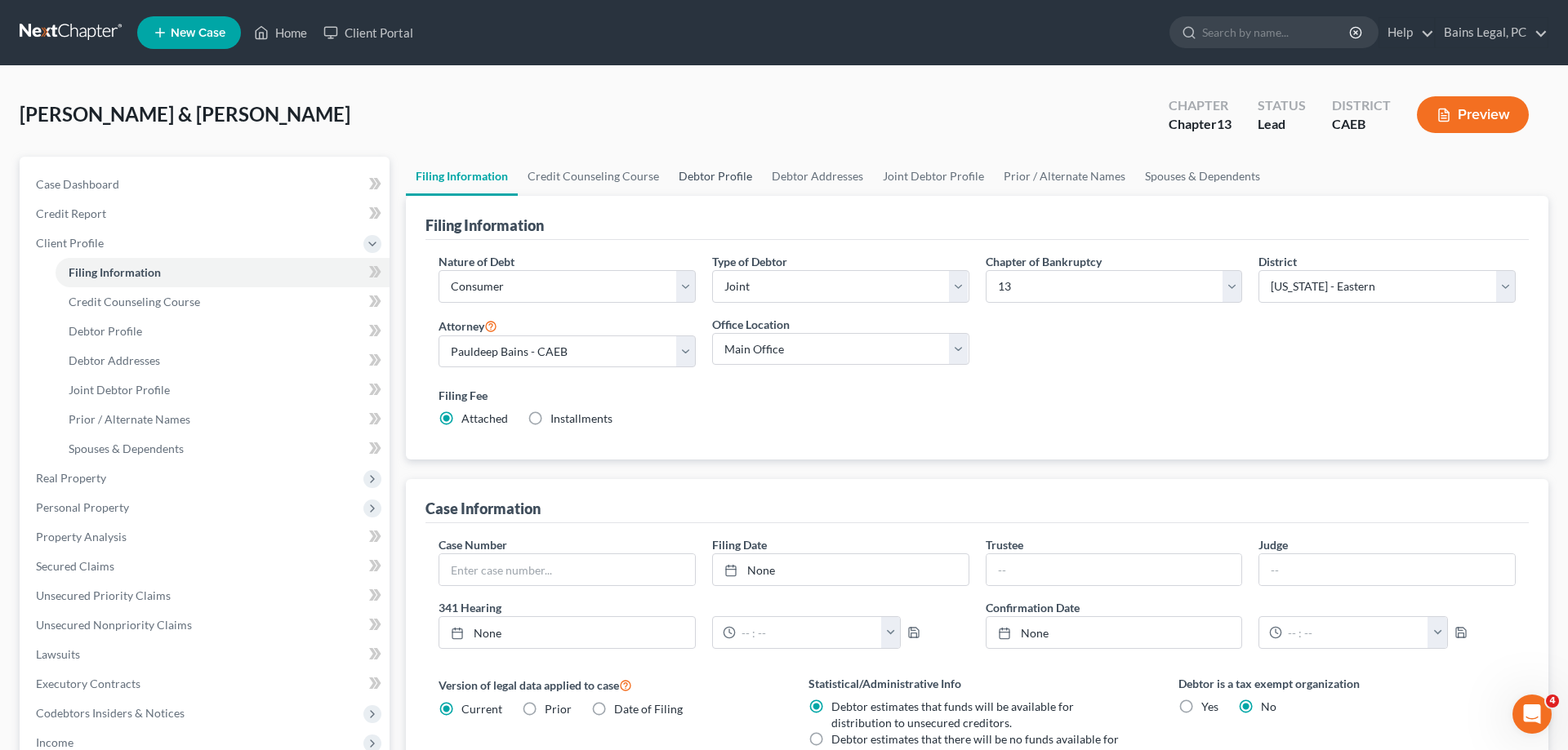
click at [718, 172] on link "Debtor Profile" at bounding box center [715, 176] width 93 height 39
select select "1"
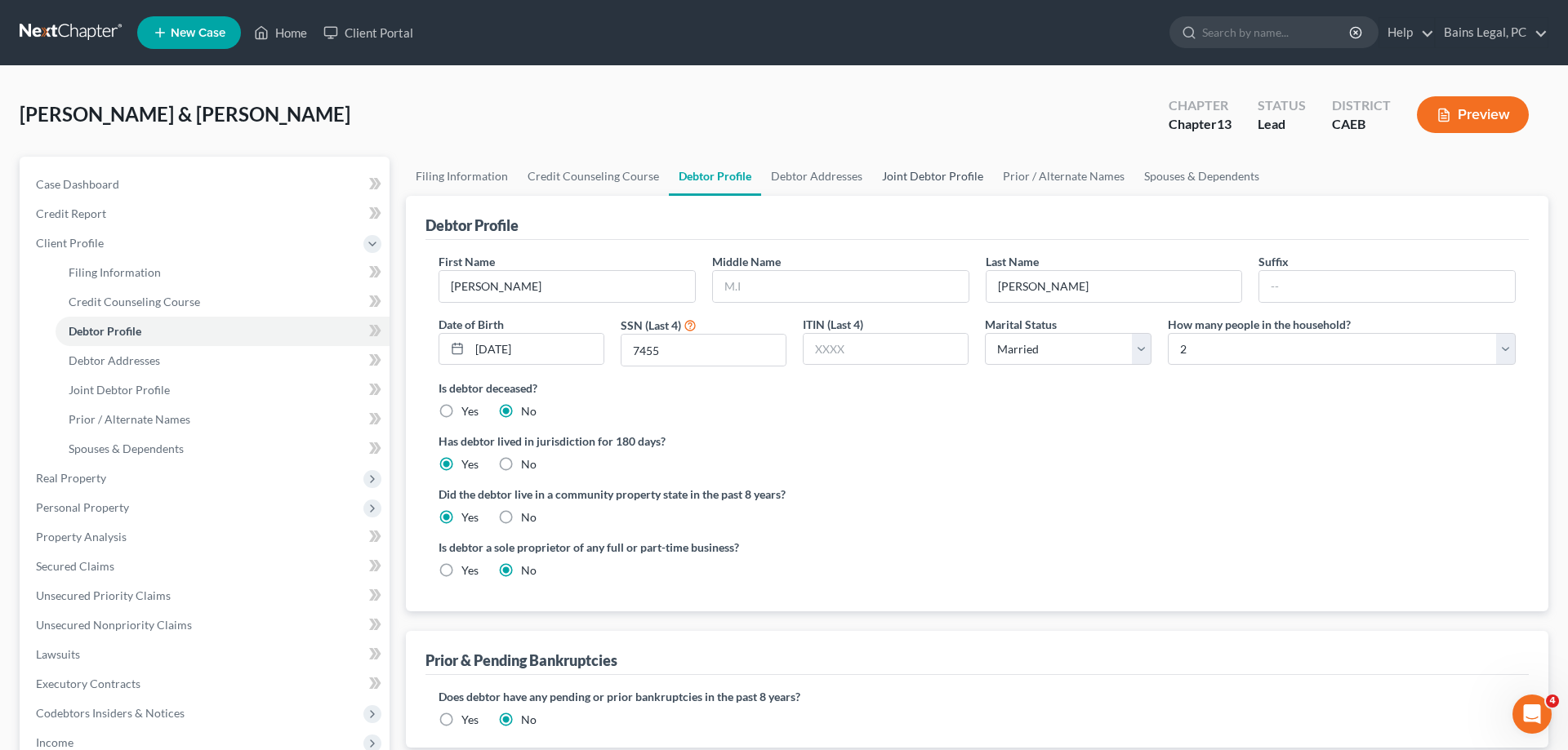
click at [930, 181] on link "Joint Debtor Profile" at bounding box center [932, 176] width 121 height 39
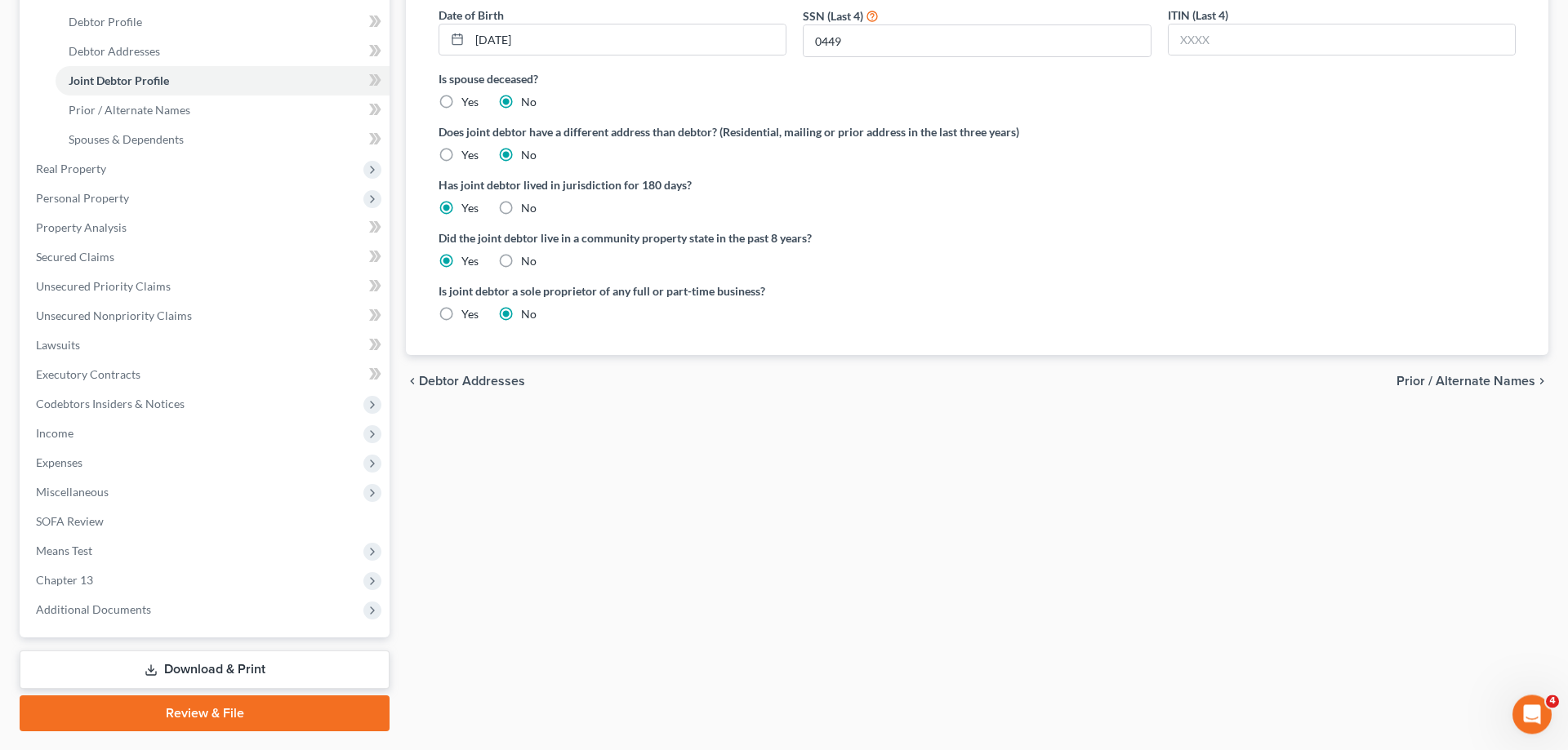
scroll to position [333, 0]
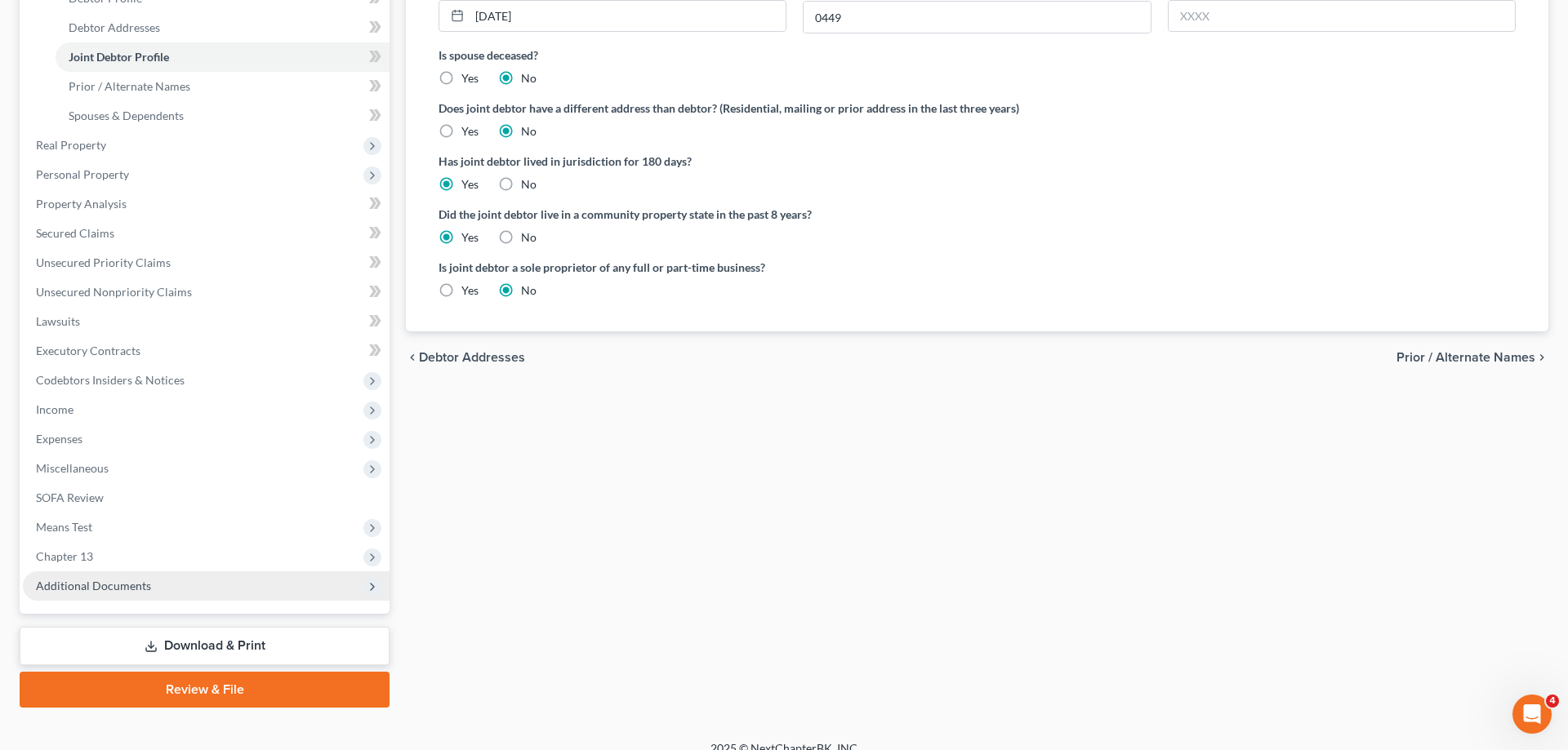
click at [169, 590] on span "Additional Documents" at bounding box center [206, 585] width 366 height 30
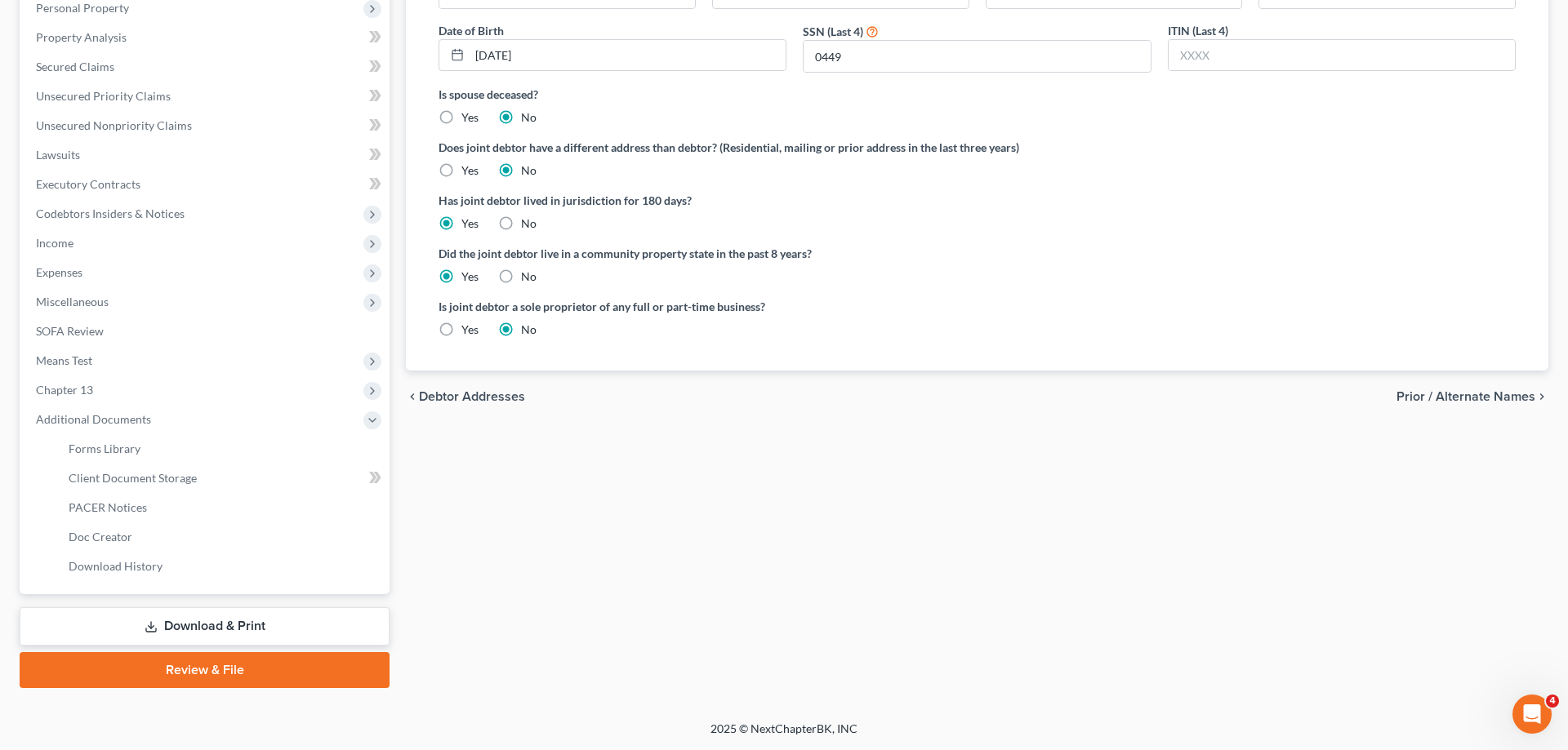
scroll to position [292, 0]
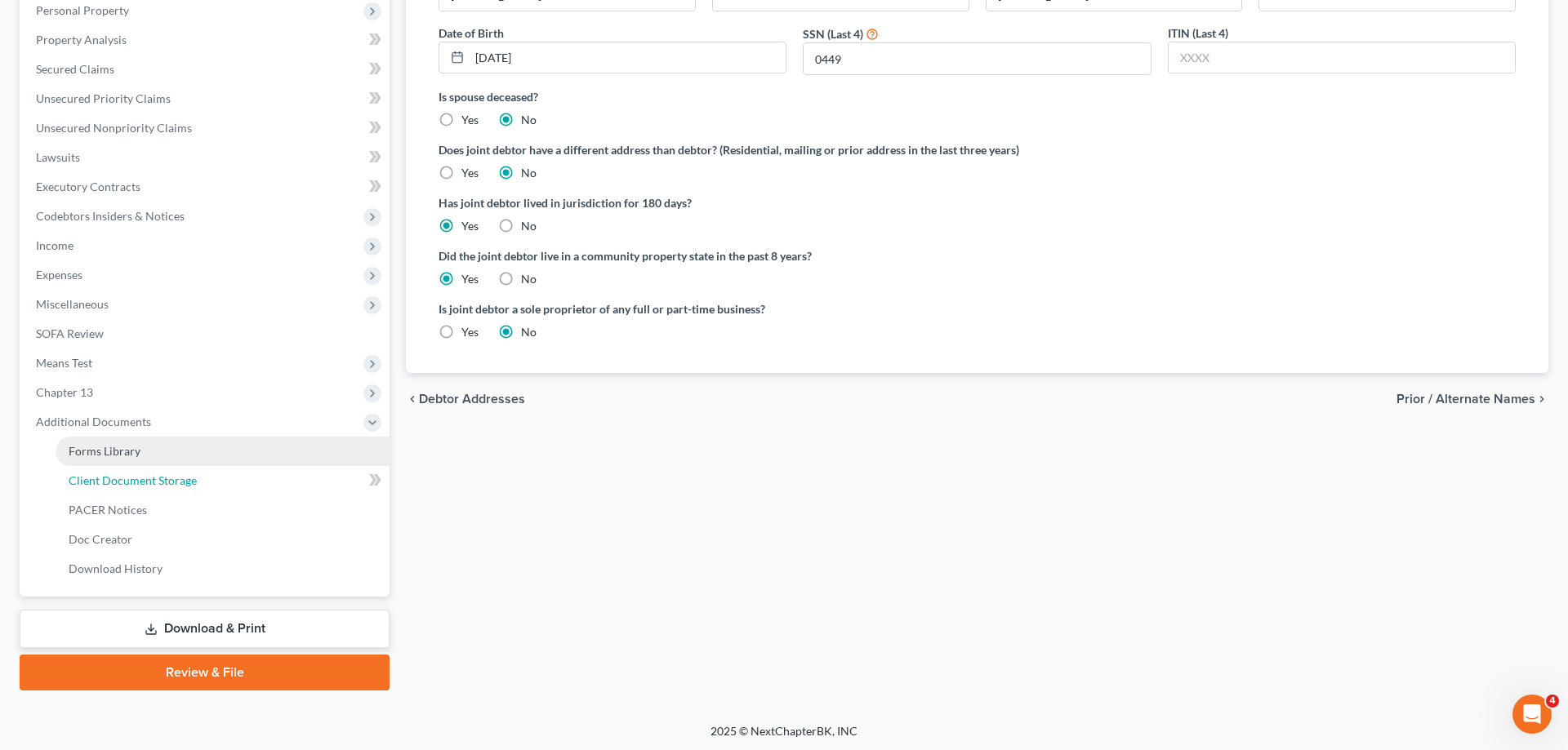
drag, startPoint x: 179, startPoint y: 489, endPoint x: 227, endPoint y: 464, distance: 54.1
click at [179, 488] on link "Client Document Storage" at bounding box center [222, 481] width 334 height 30
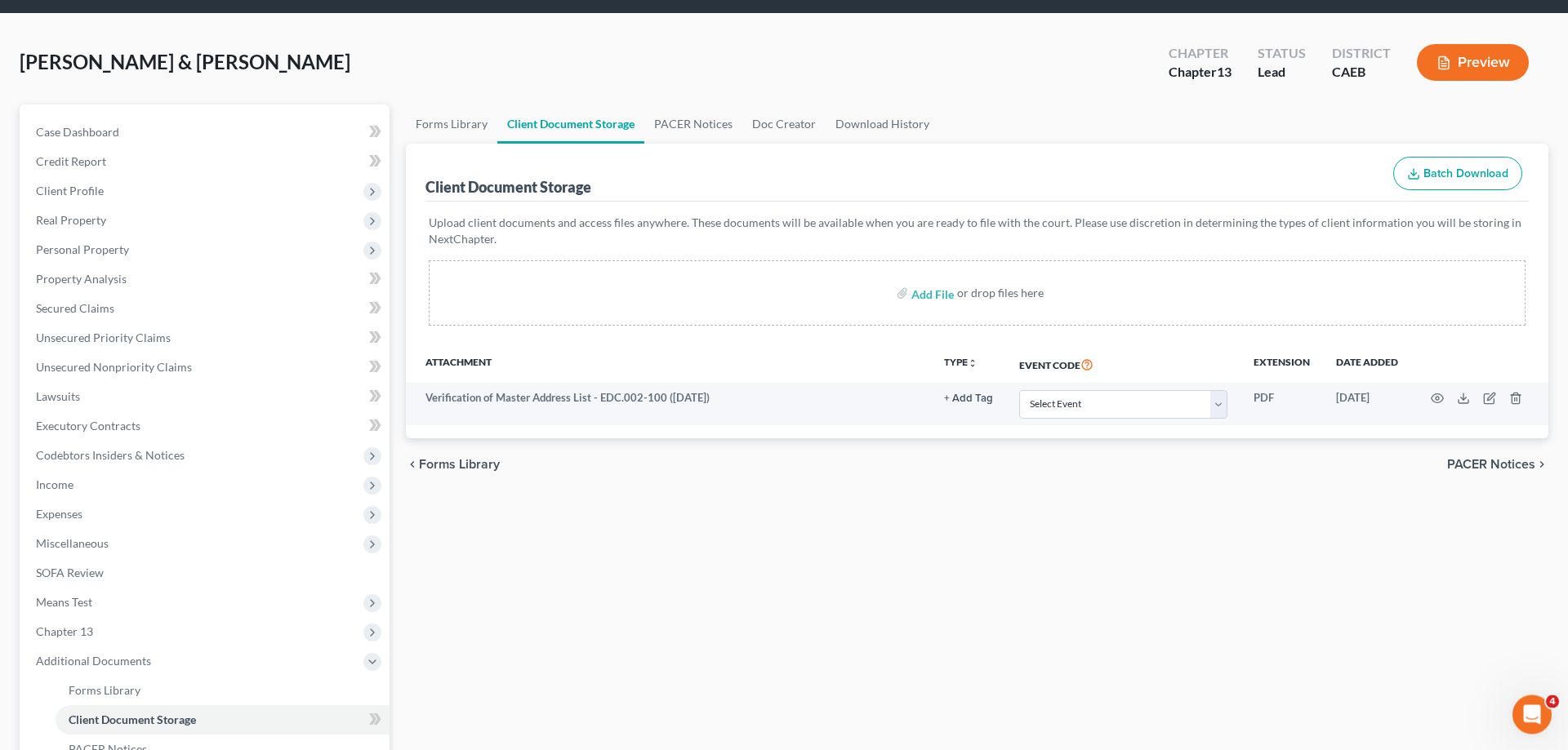
scroll to position [83, 0]
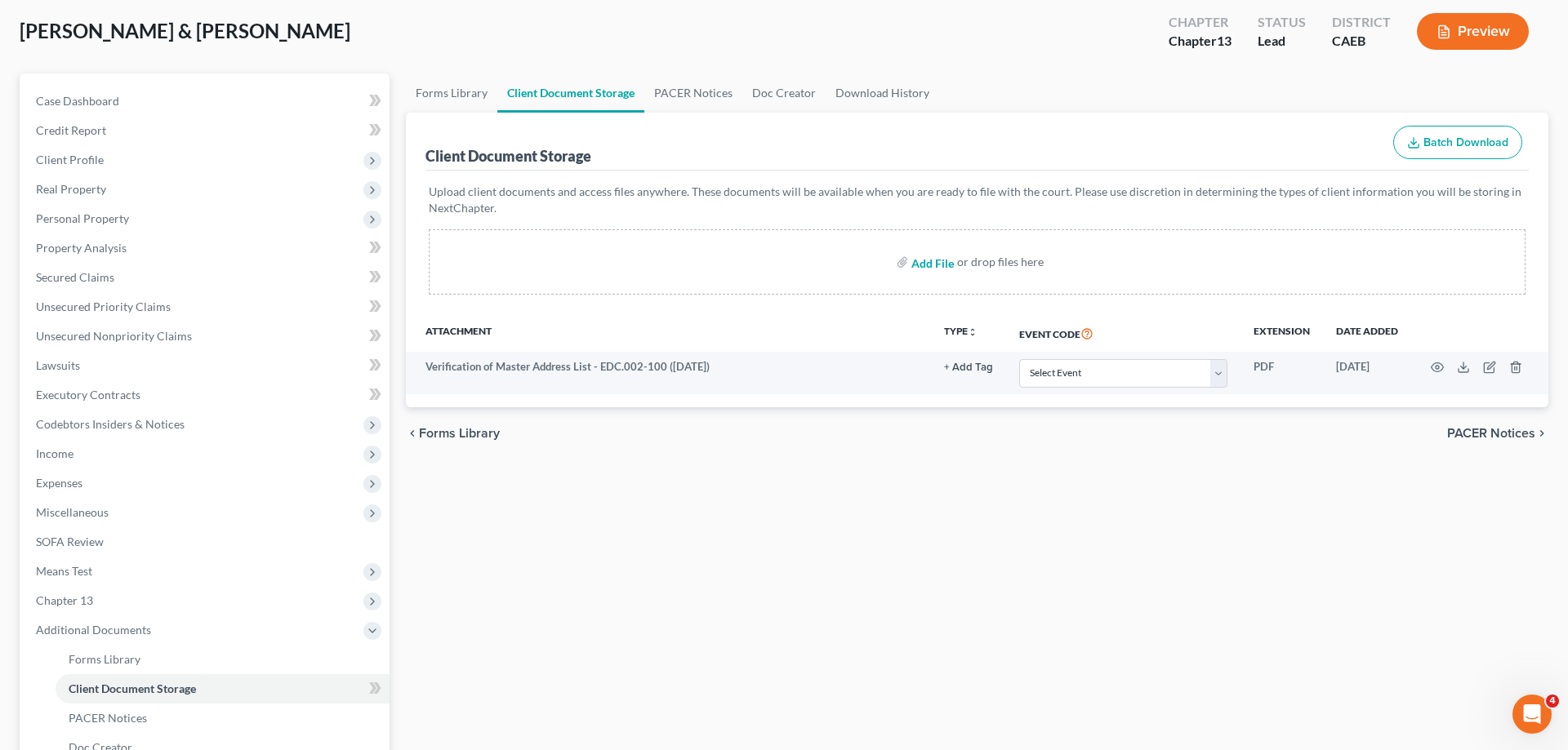
click at [921, 266] on input "file" at bounding box center [931, 261] width 39 height 30
type input "C:\fakepath\15725-CAE-CC-040066418_Chavarria_15725-CAE-CC-040066419_Chavarria.p…"
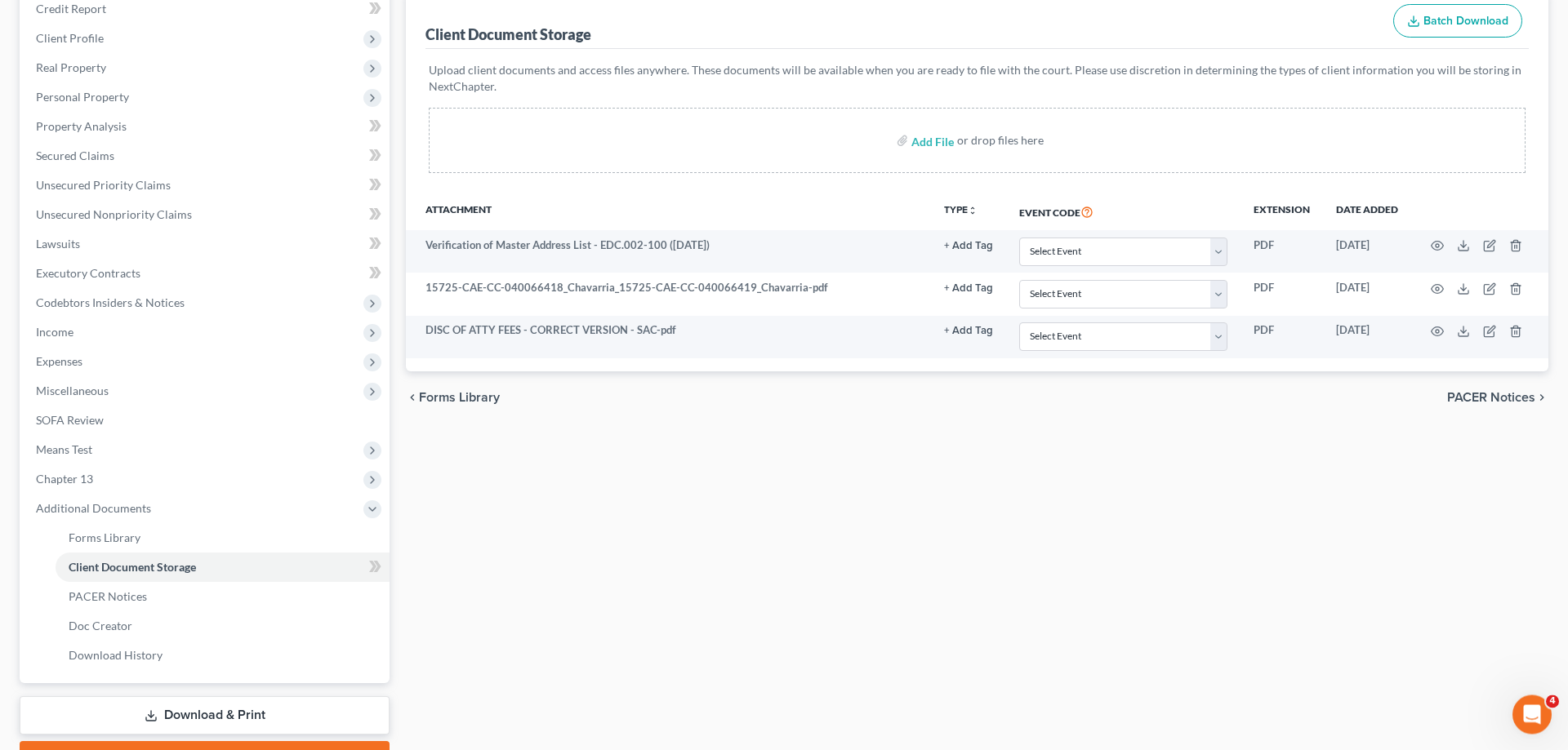
scroll to position [292, 0]
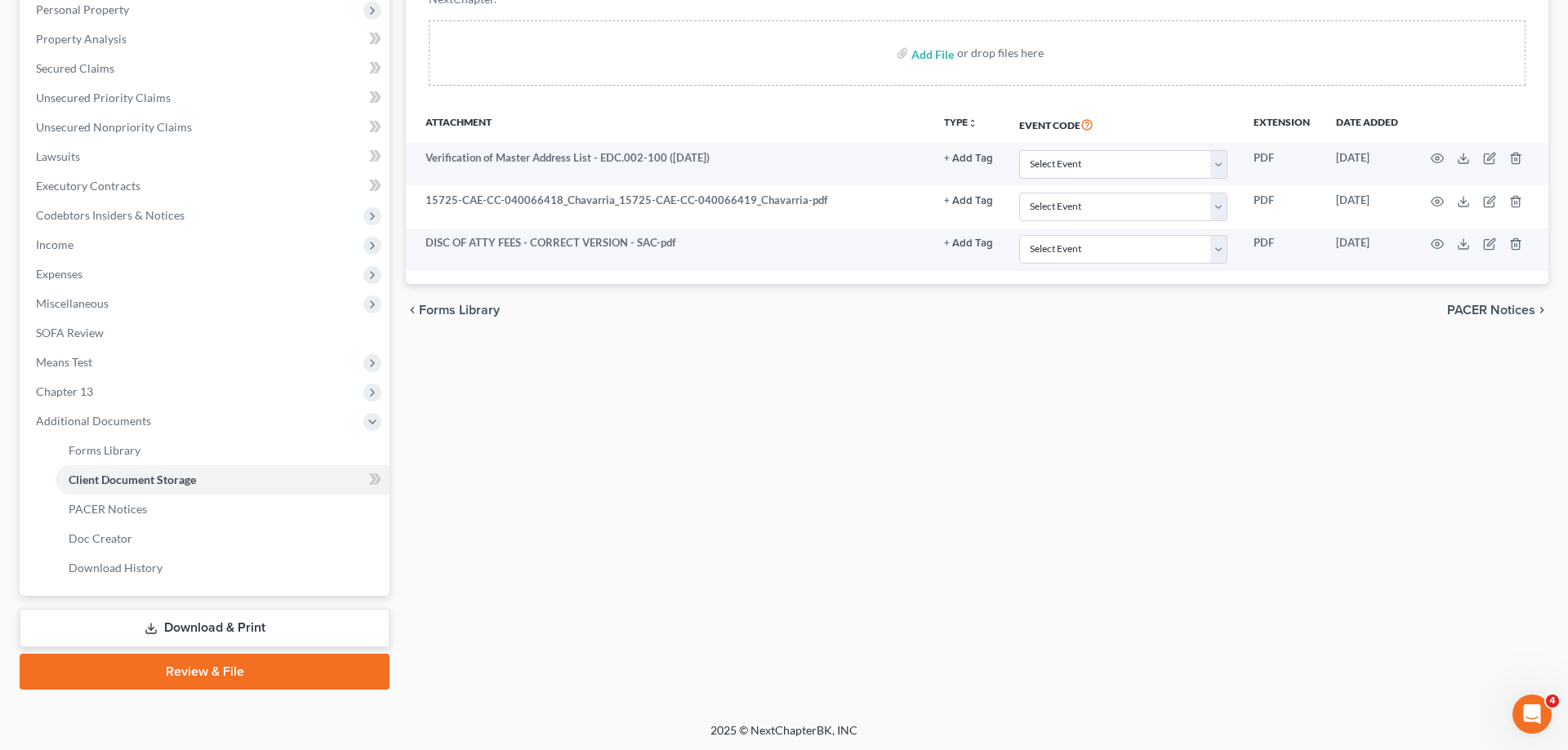
click at [253, 636] on link "Download & Print" at bounding box center [204, 627] width 370 height 38
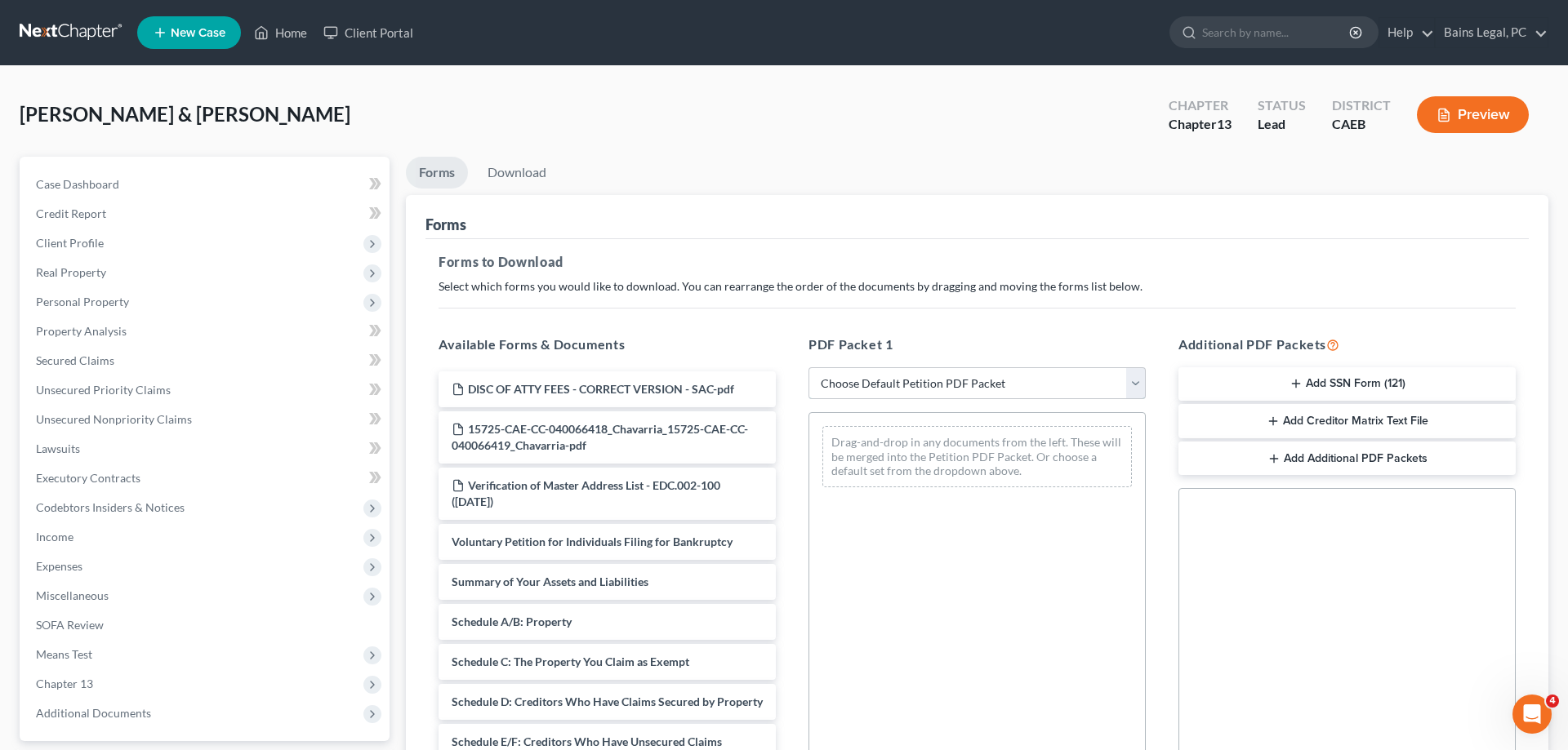
click at [809, 367] on select "Choose Default Petition PDF Packet Complete Bankruptcy Petition (all forms and …" at bounding box center [977, 383] width 338 height 32
select select "1"
click option "Emergency Filing Forms (Petition and Creditor List Only)" at bounding box center [0, 0] width 0 height 0
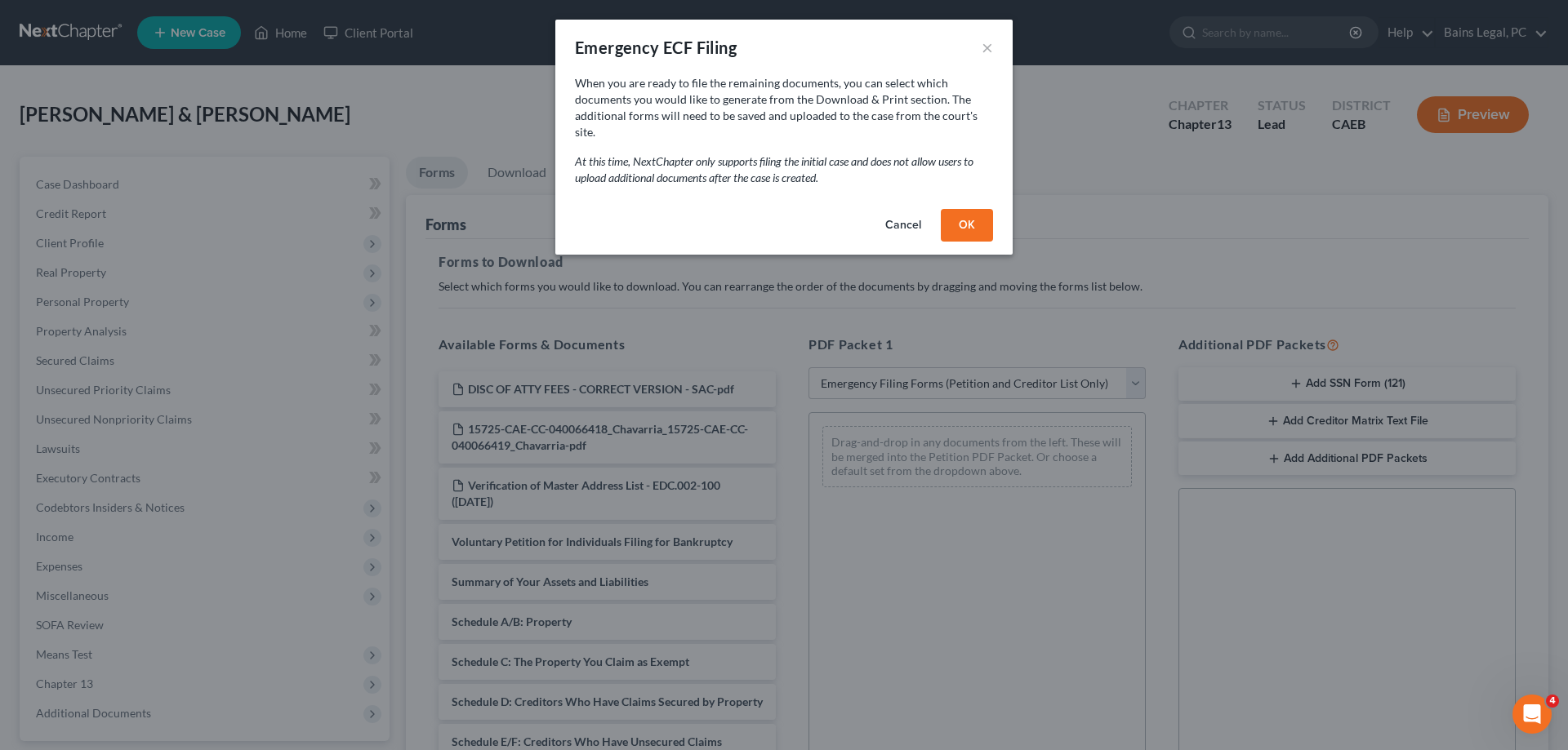
click at [974, 217] on button "OK" at bounding box center [966, 225] width 52 height 32
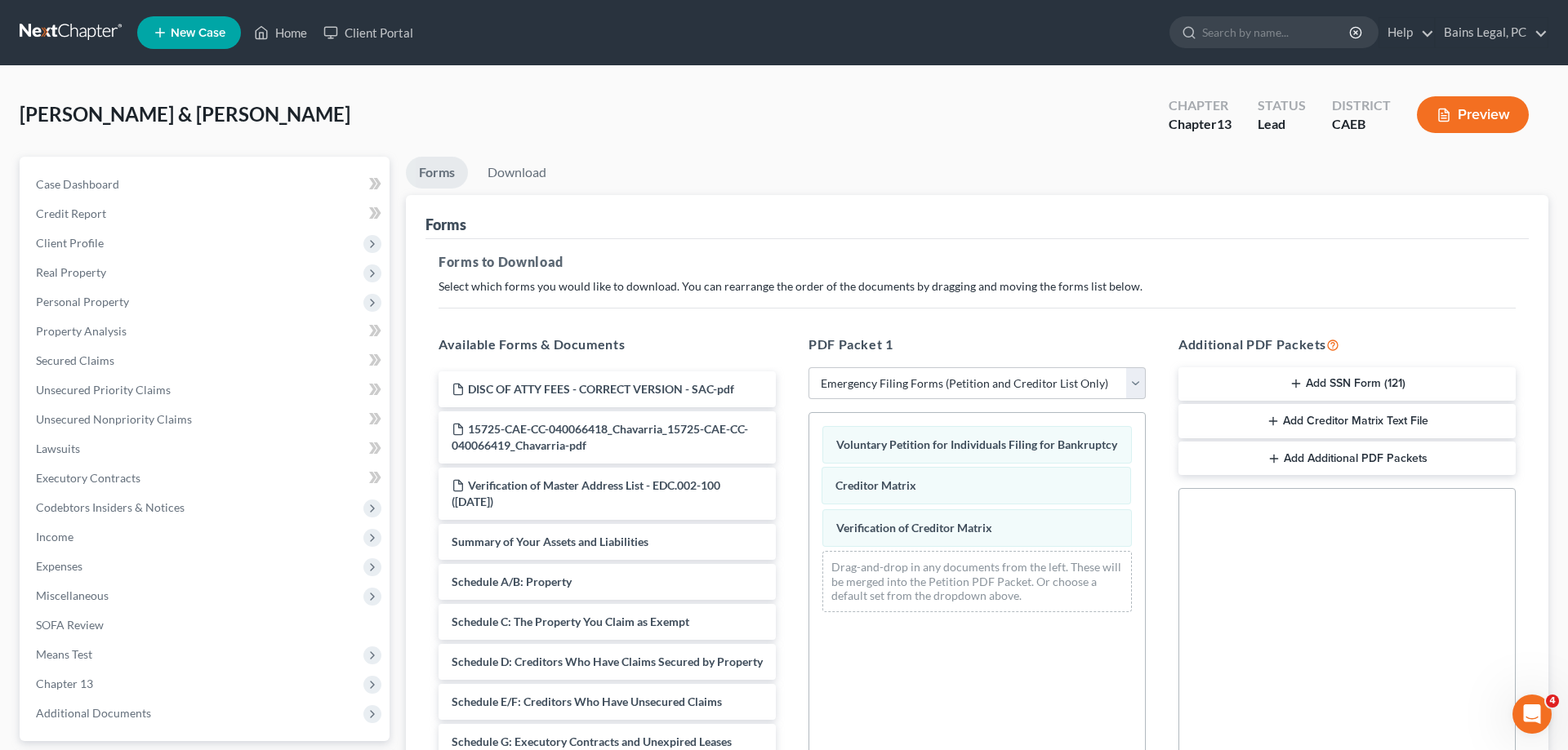
drag, startPoint x: 871, startPoint y: 470, endPoint x: 951, endPoint y: 597, distance: 150.1
click at [810, 548] on div "Creditor Matrix Voluntary Petition for Individuals Filing for Bankruptcy Credit…" at bounding box center [977, 518] width 336 height 212
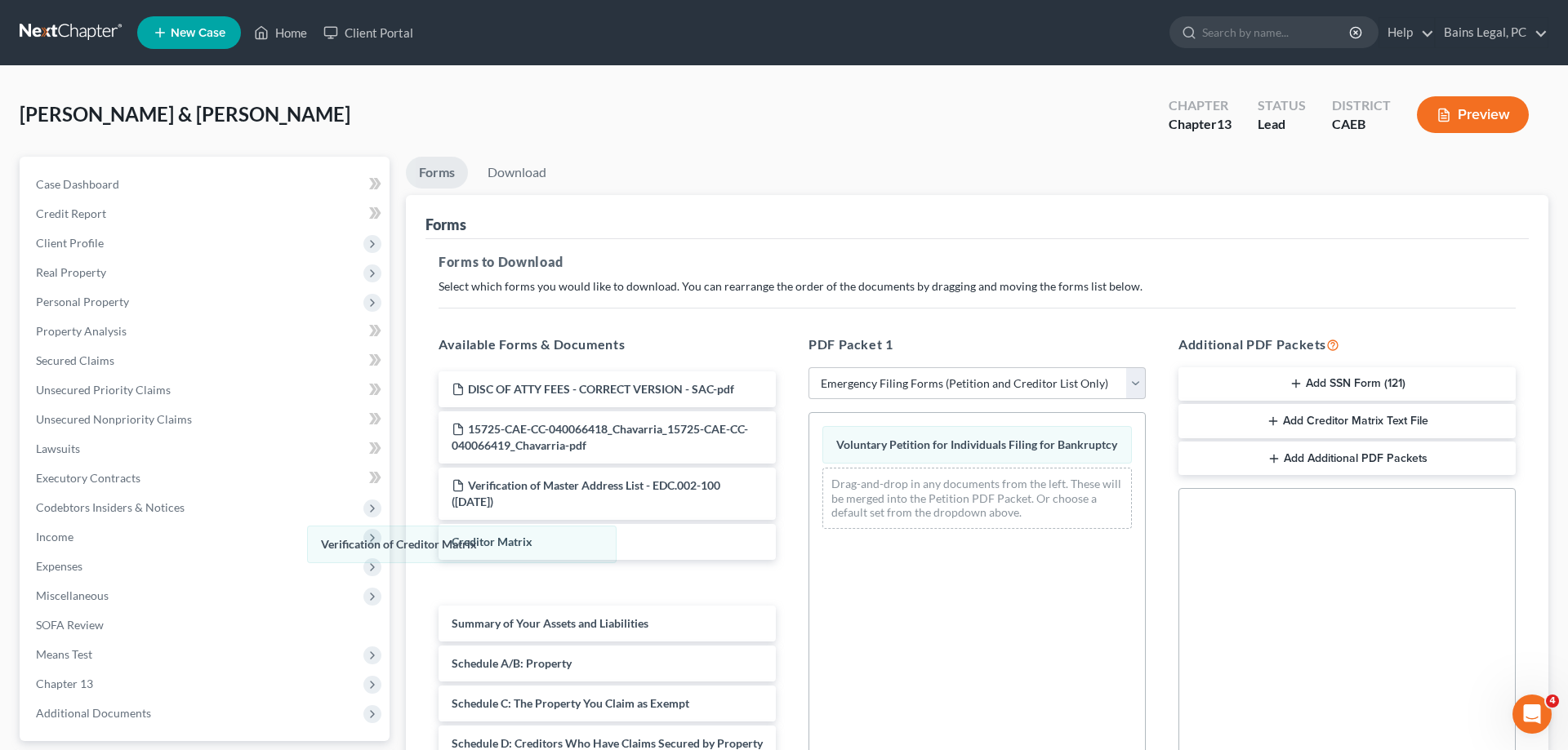
drag, startPoint x: 965, startPoint y: 490, endPoint x: 434, endPoint y: 479, distance: 531.1
click at [810, 541] on div "Verification of Creditor Matrix Voluntary Petition for Individuals Filing for B…" at bounding box center [977, 477] width 336 height 129
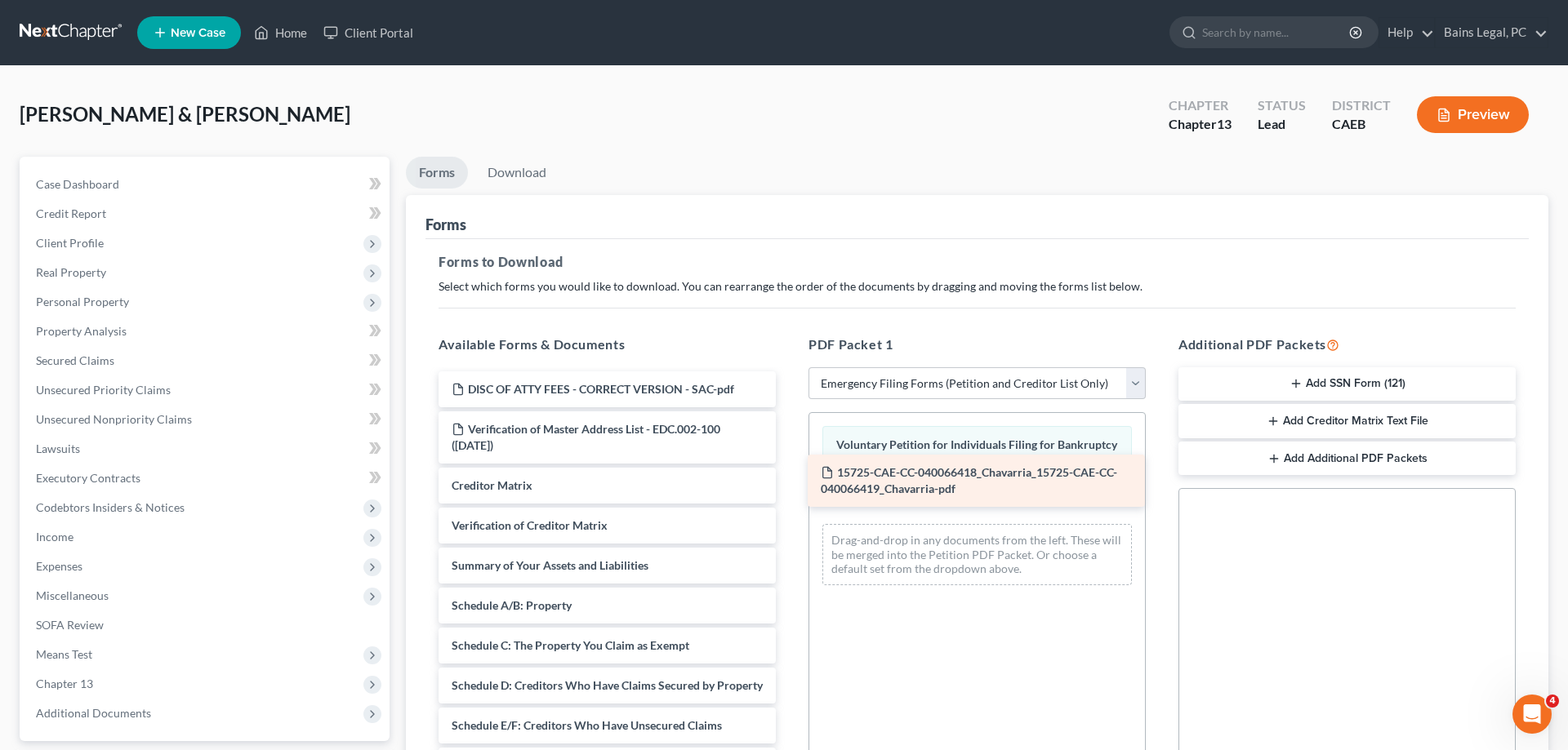
drag, startPoint x: 514, startPoint y: 439, endPoint x: 912, endPoint y: 487, distance: 400.9
click at [789, 487] on div "15725-CAE-CC-040066418_Chavarria_15725-CAE-CC-040066419_Chavarria-pdf DISC OF A…" at bounding box center [607, 754] width 364 height 764
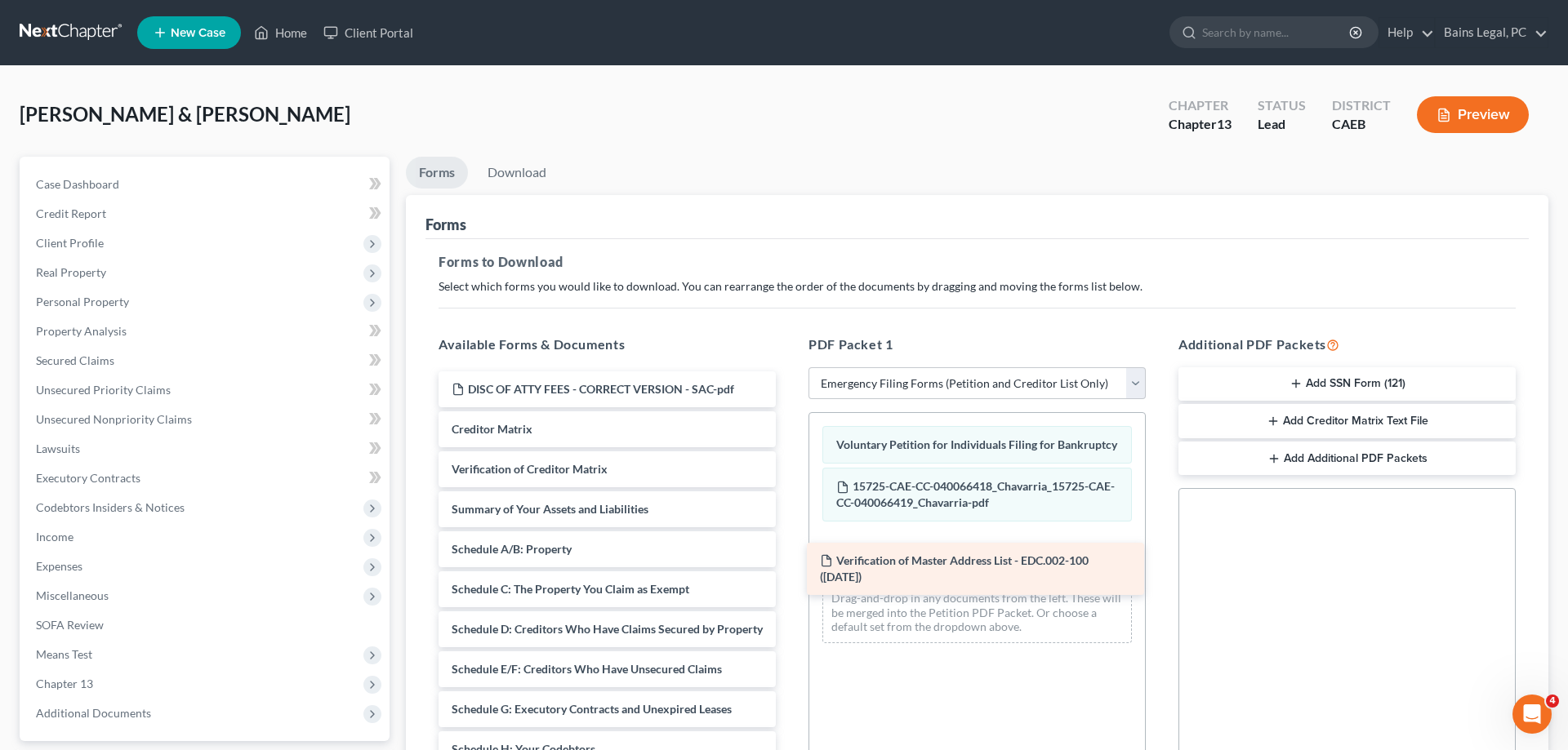
drag, startPoint x: 564, startPoint y: 439, endPoint x: 947, endPoint y: 586, distance: 410.2
click at [789, 586] on div "Verification of Master Address List - EDC.002-100 ([DATE]) DISC OF ATTY FEES - …" at bounding box center [607, 725] width 364 height 708
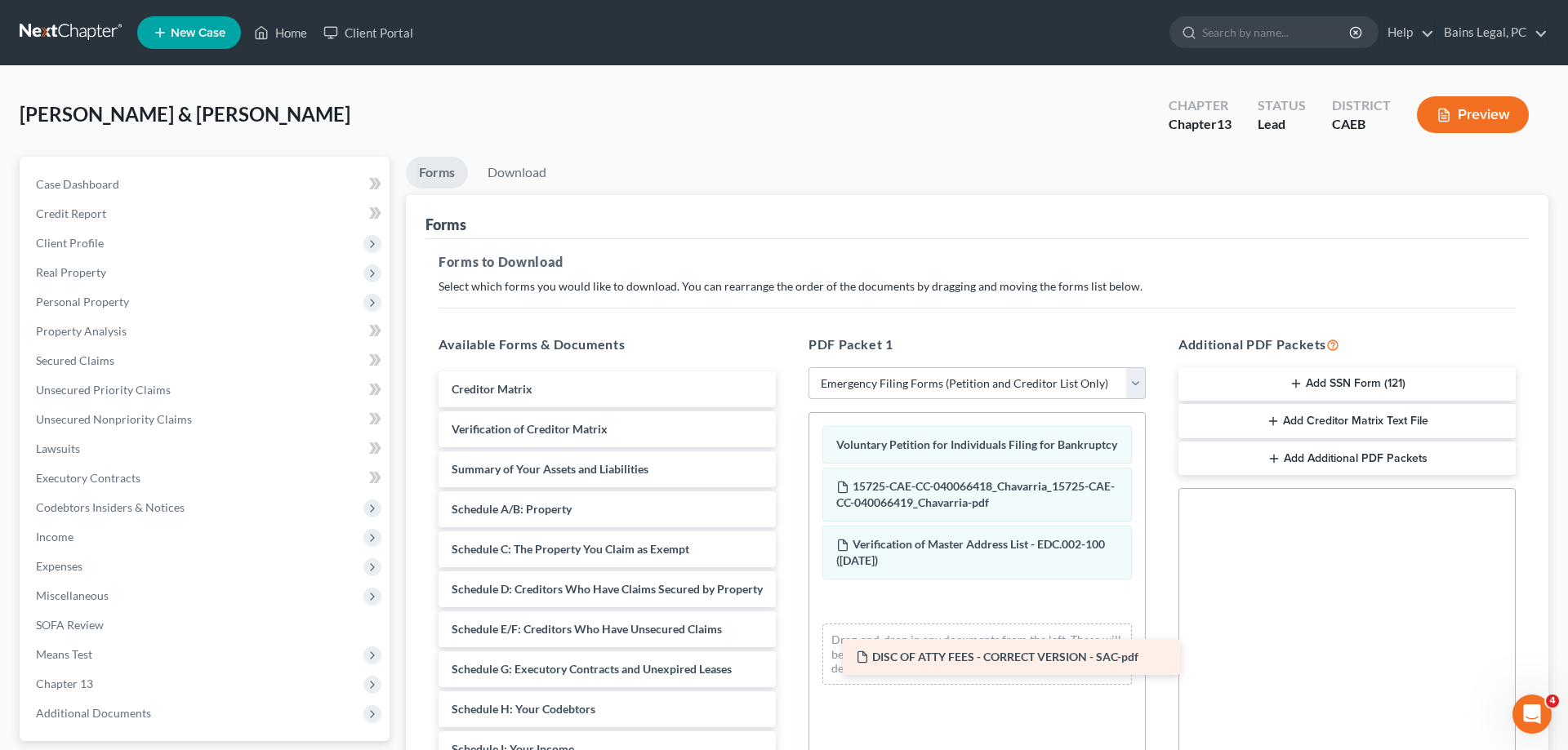
drag, startPoint x: 634, startPoint y: 388, endPoint x: 1046, endPoint y: 634, distance: 479.9
click at [789, 647] on div "DISC OF ATTY FEES - CORRECT VERSION - SAC-pdf DISC OF ATTY FEES - CORRECT VERSI…" at bounding box center [607, 705] width 364 height 669
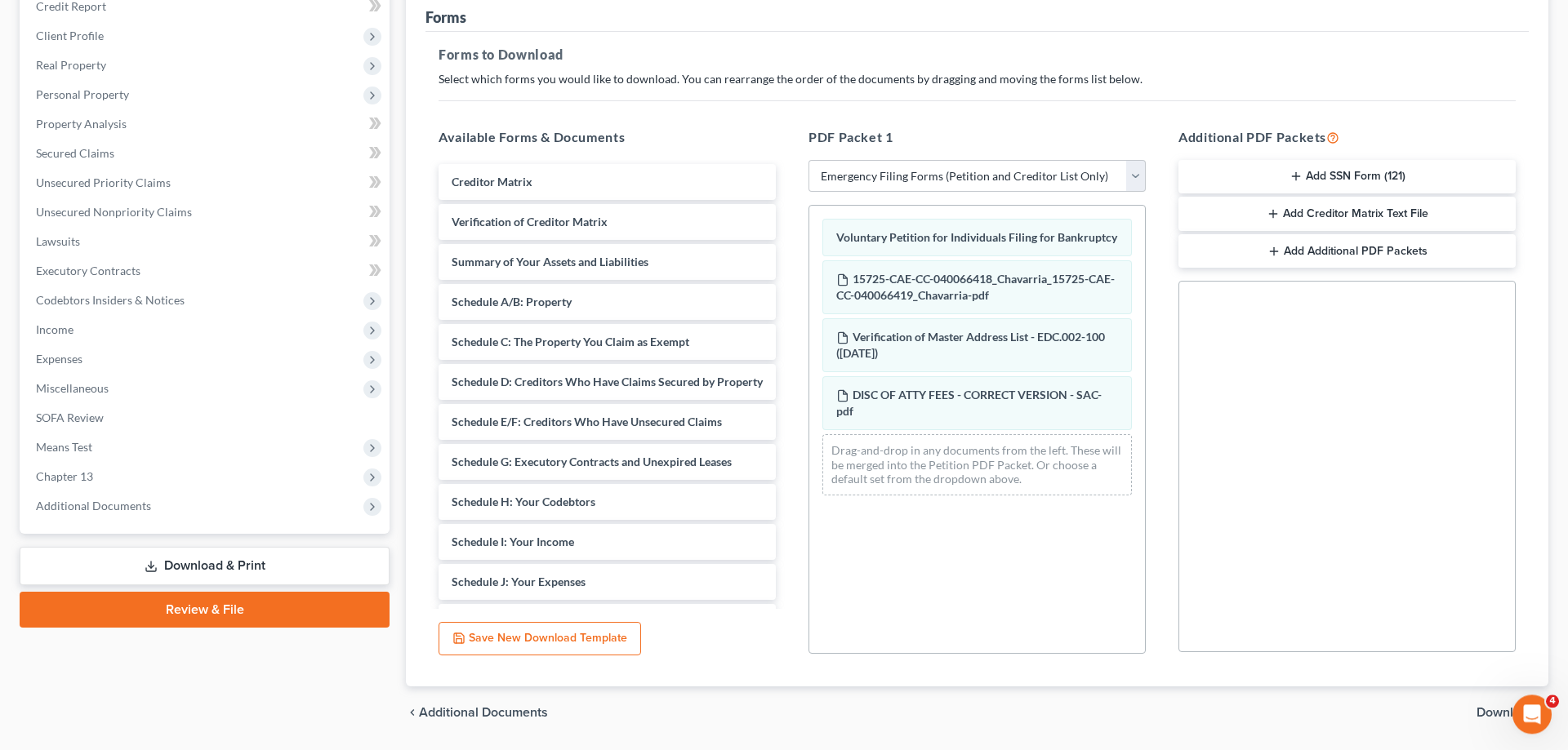
scroll to position [250, 0]
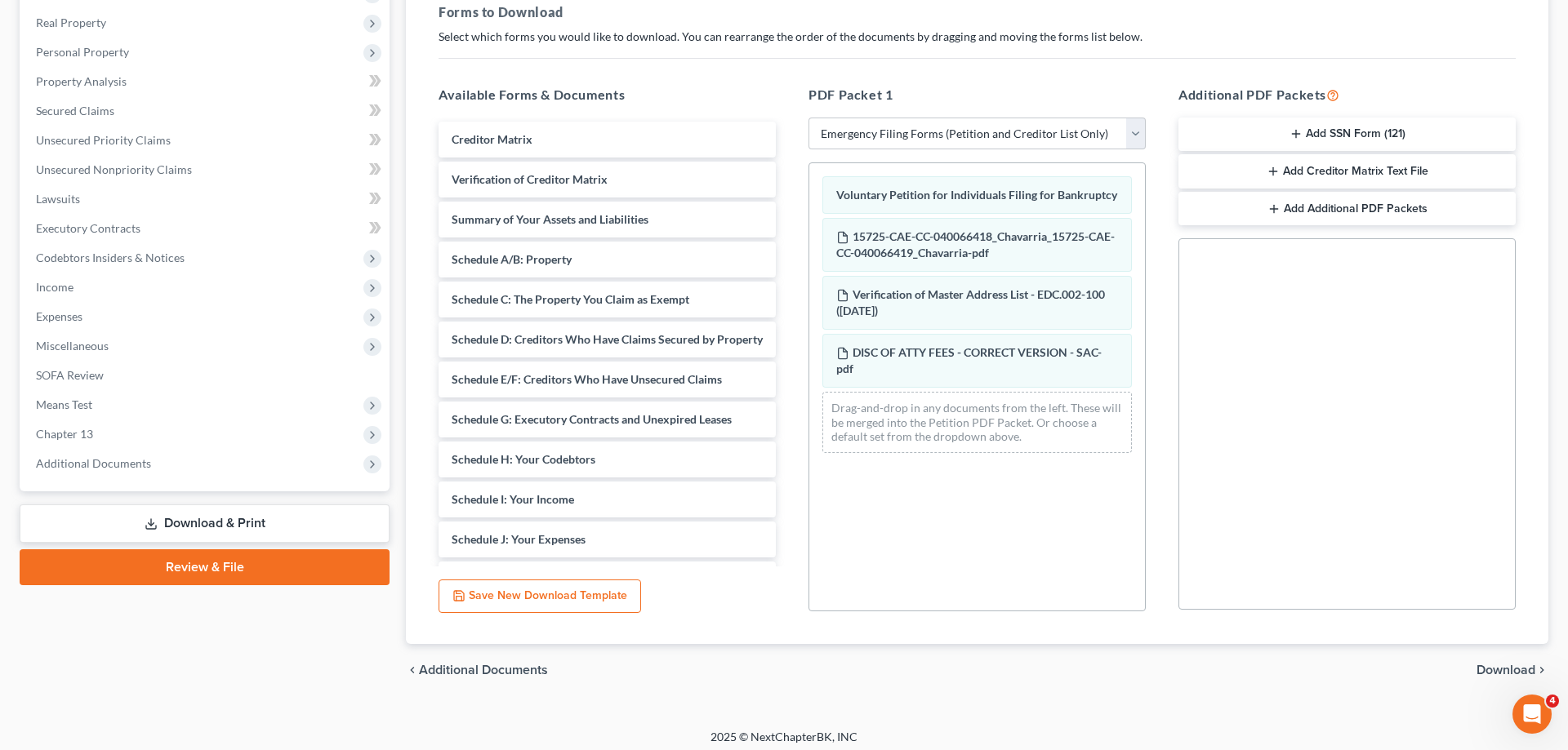
click at [1339, 130] on button "Add SSN Form (121)" at bounding box center [1347, 134] width 338 height 34
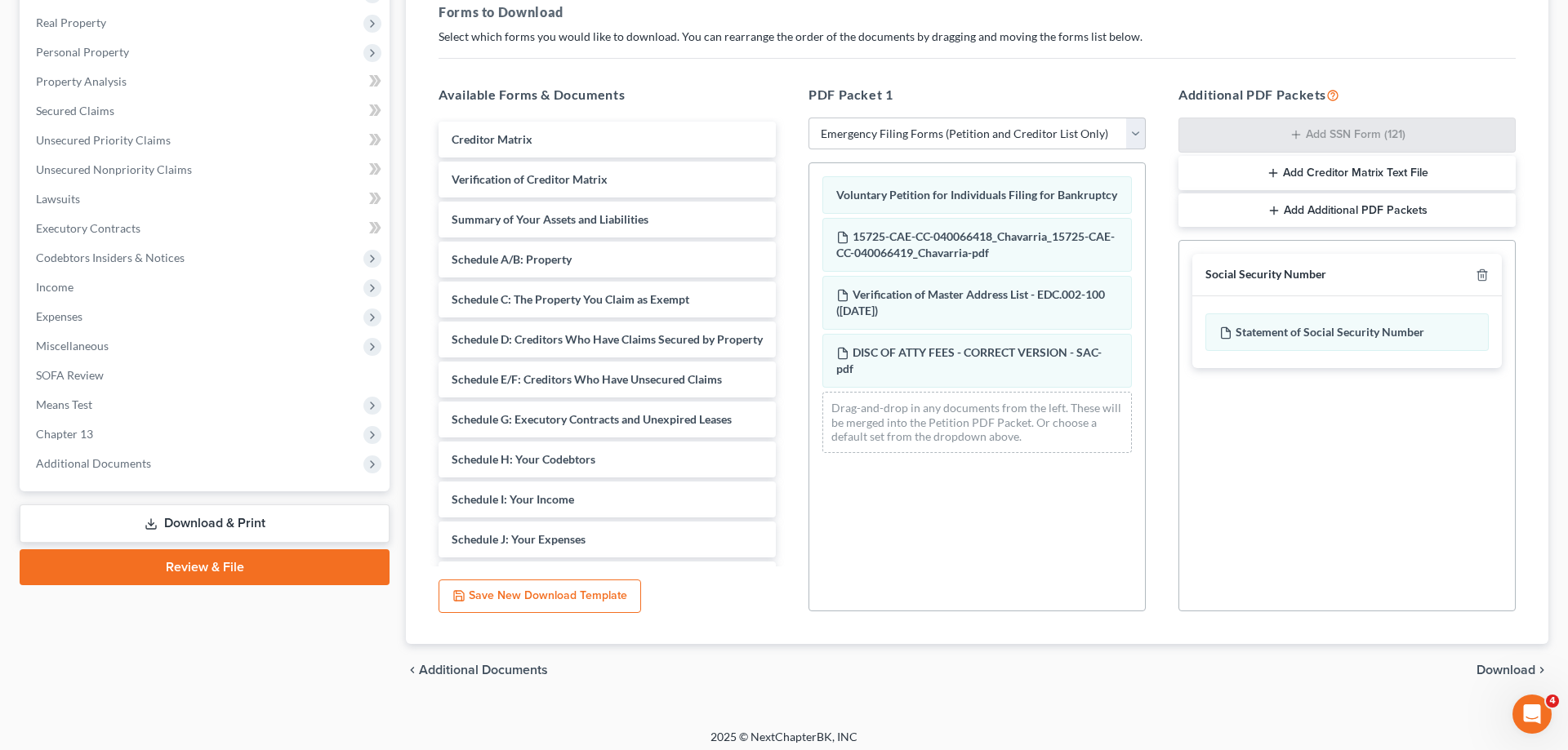
click at [1485, 666] on span "Download" at bounding box center [1506, 669] width 59 height 13
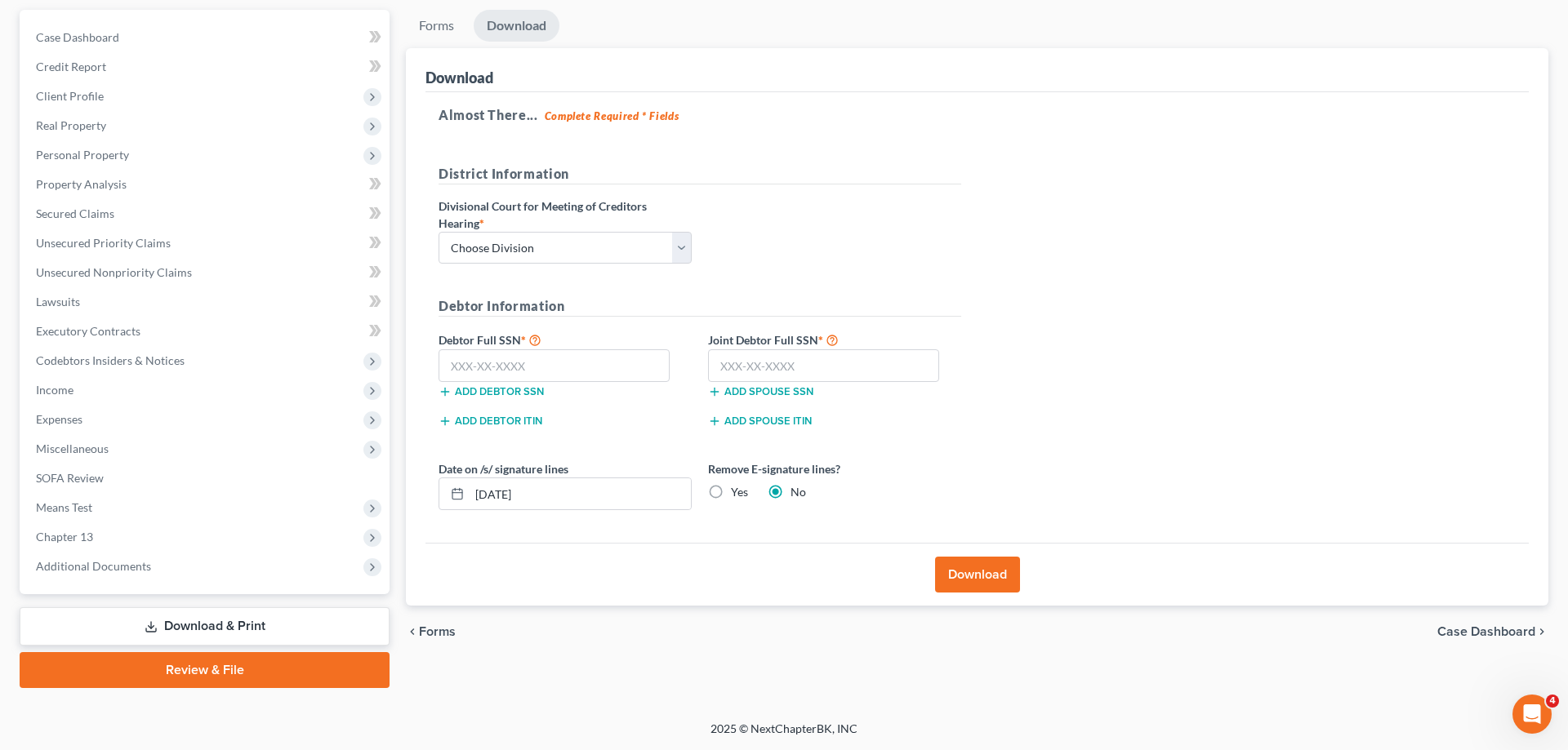
scroll to position [145, 0]
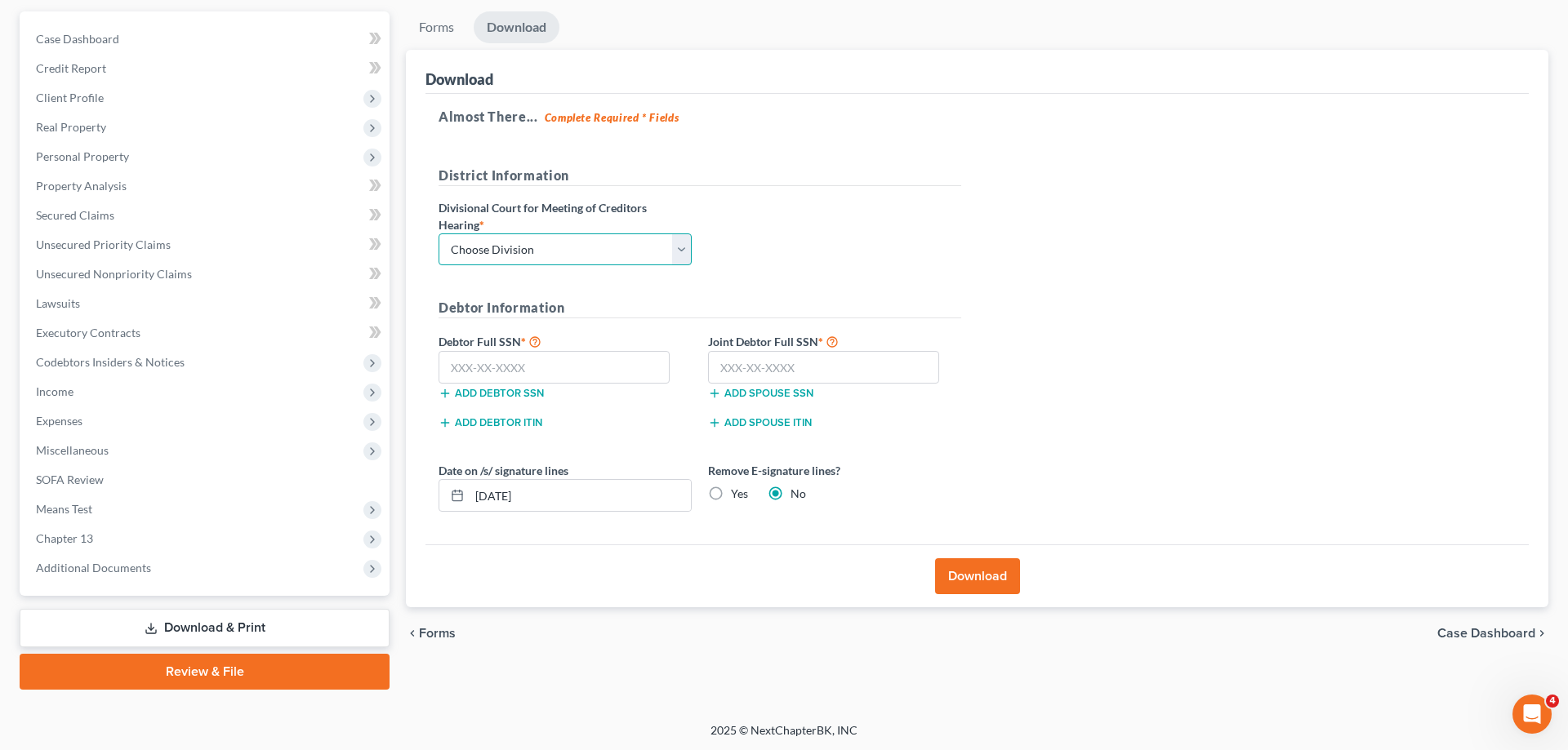
click at [439, 234] on select "Choose Division Fresno Modesto [GEOGRAPHIC_DATA]" at bounding box center [565, 250] width 253 height 32
select select "2"
click option "[GEOGRAPHIC_DATA]" at bounding box center [0, 0] width 0 height 0
drag, startPoint x: 540, startPoint y: 367, endPoint x: 1152, endPoint y: 417, distance: 614.0
click at [542, 369] on input "text" at bounding box center [554, 367] width 231 height 32
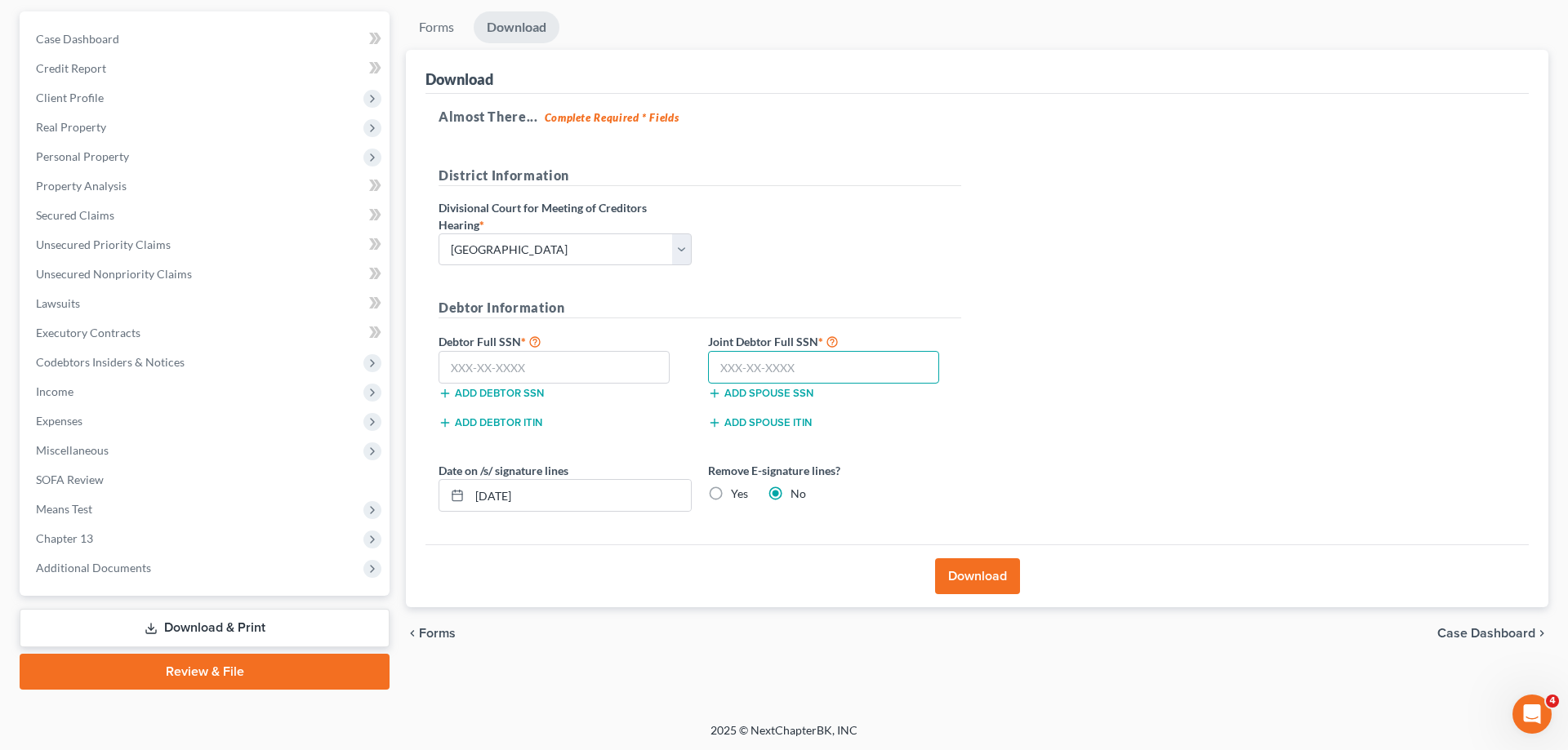
click at [855, 365] on input "text" at bounding box center [824, 367] width 231 height 32
type input "554-41-0449"
click at [473, 378] on input "text" at bounding box center [554, 367] width 231 height 32
type input "618-42-7455"
drag, startPoint x: 561, startPoint y: 499, endPoint x: 473, endPoint y: 502, distance: 88.1
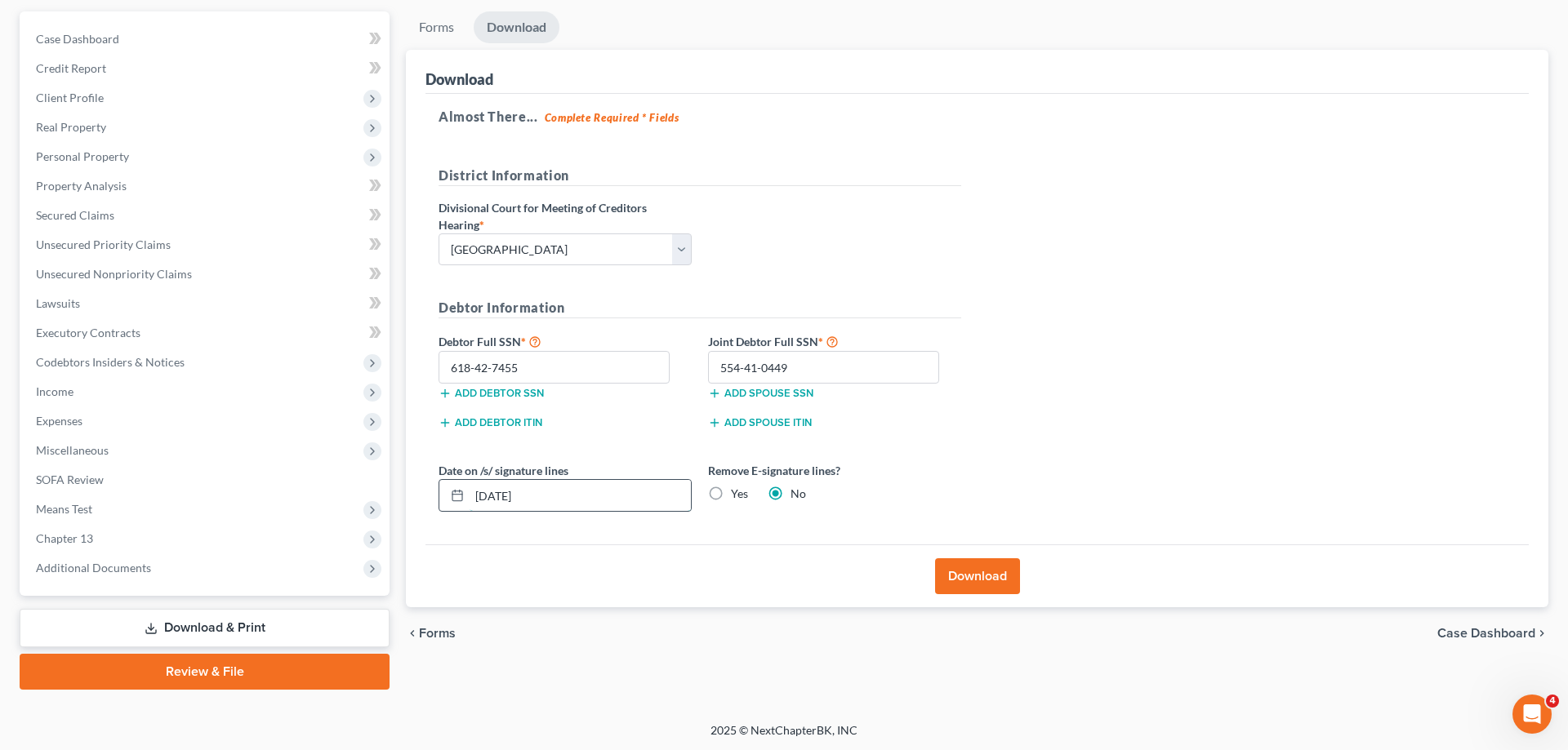
click at [476, 502] on input "[DATE]" at bounding box center [579, 495] width 221 height 31
click at [731, 490] on label "Yes" at bounding box center [739, 494] width 17 height 16
click at [737, 490] on input "Yes" at bounding box center [742, 491] width 11 height 11
radio input "true"
radio input "false"
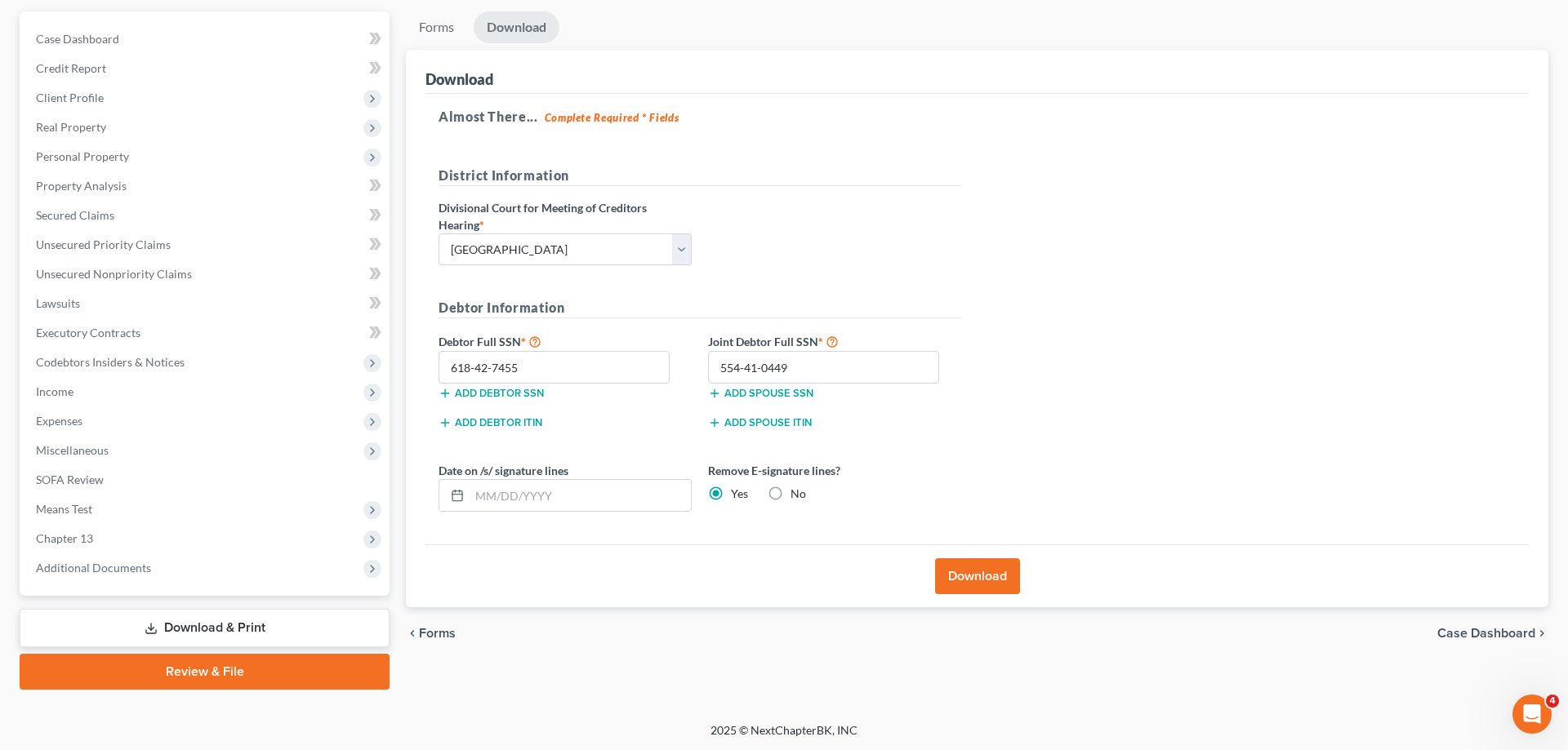
click at [962, 578] on button "Download" at bounding box center [977, 576] width 85 height 36
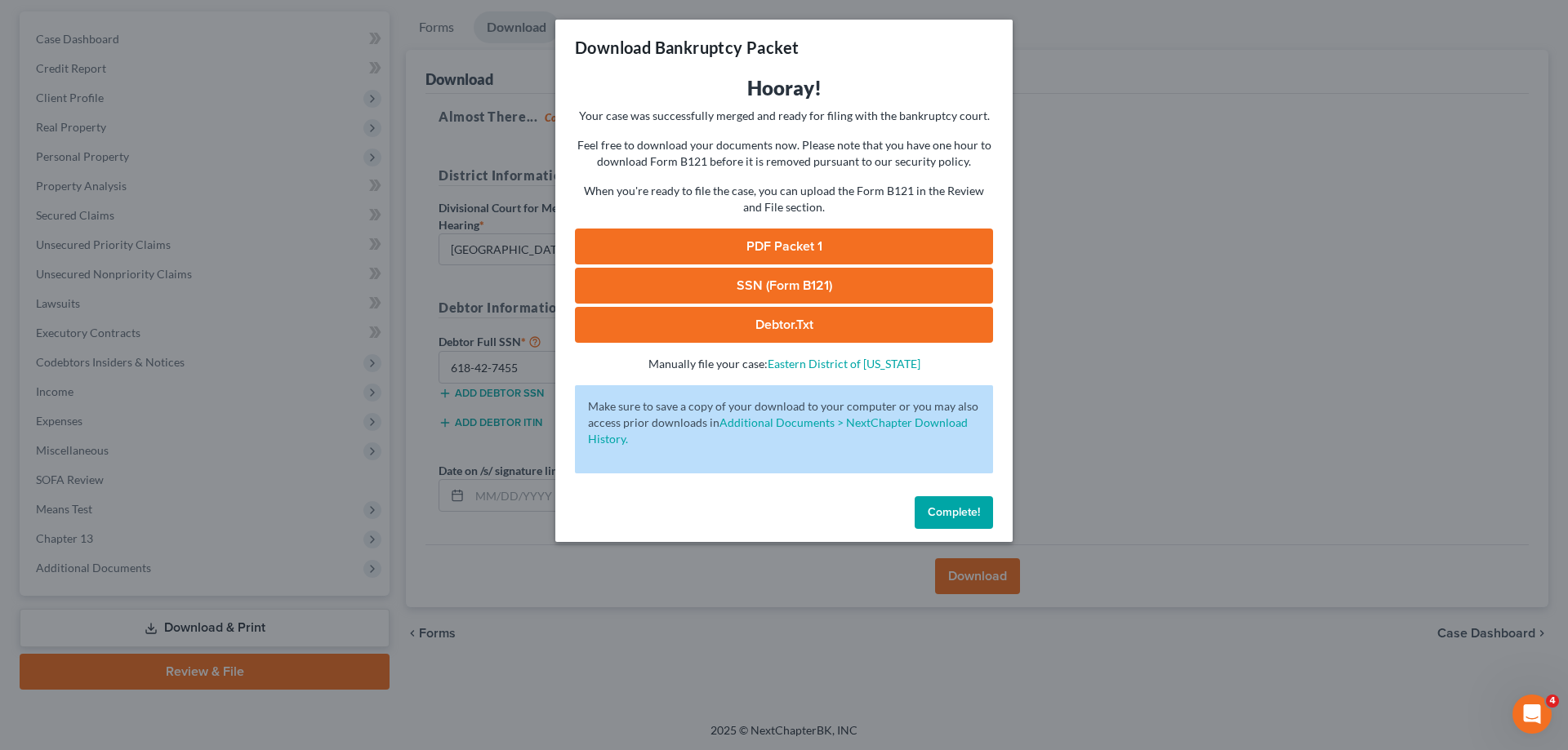
click at [597, 244] on link "PDF Packet 1" at bounding box center [784, 246] width 418 height 36
click at [633, 285] on link "SSN (Form B121)" at bounding box center [784, 286] width 418 height 36
click at [967, 519] on span "Complete!" at bounding box center [954, 512] width 52 height 14
